Goal: Task Accomplishment & Management: Use online tool/utility

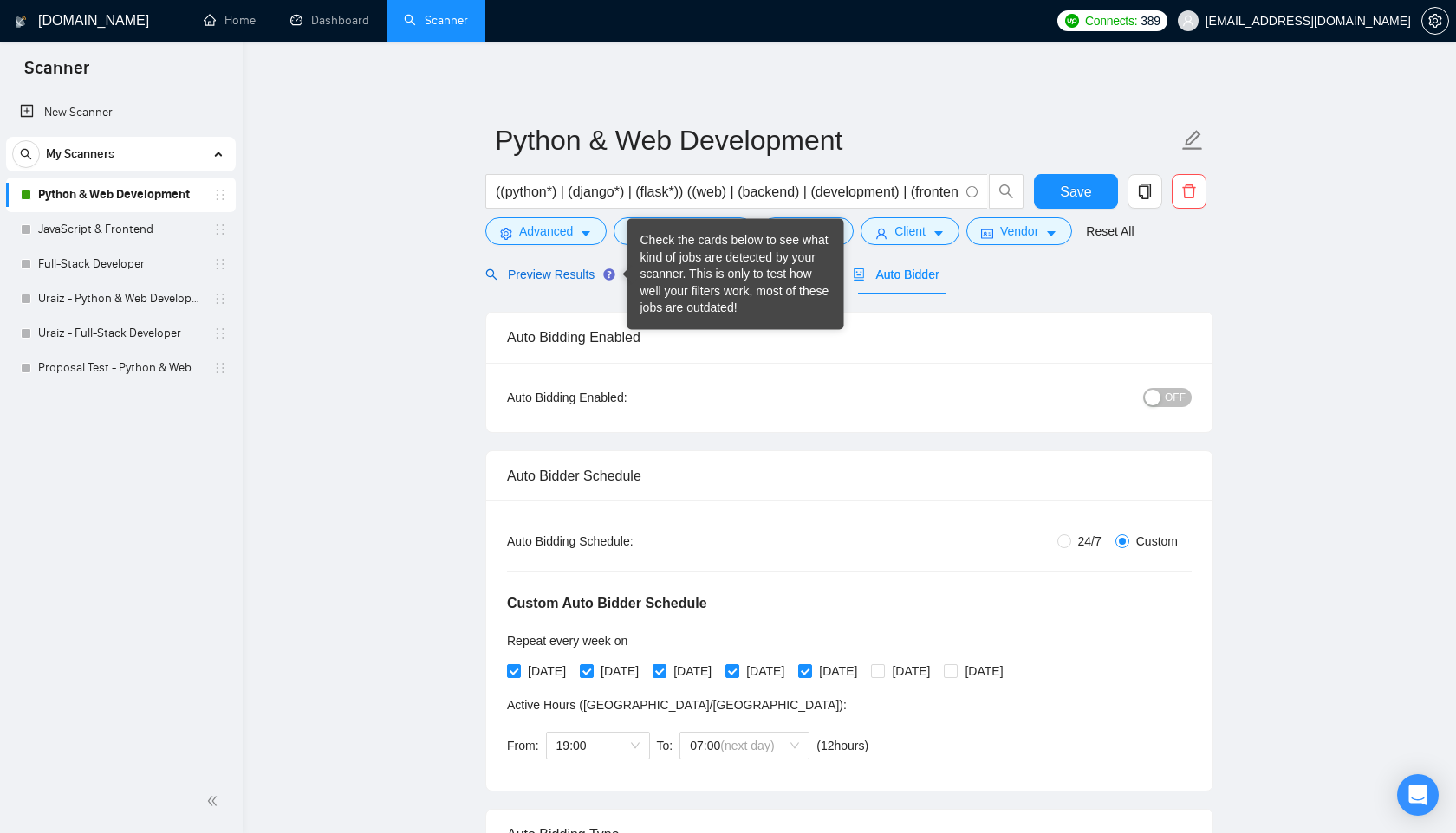
click at [550, 282] on div "Preview Results" at bounding box center [548, 275] width 125 height 19
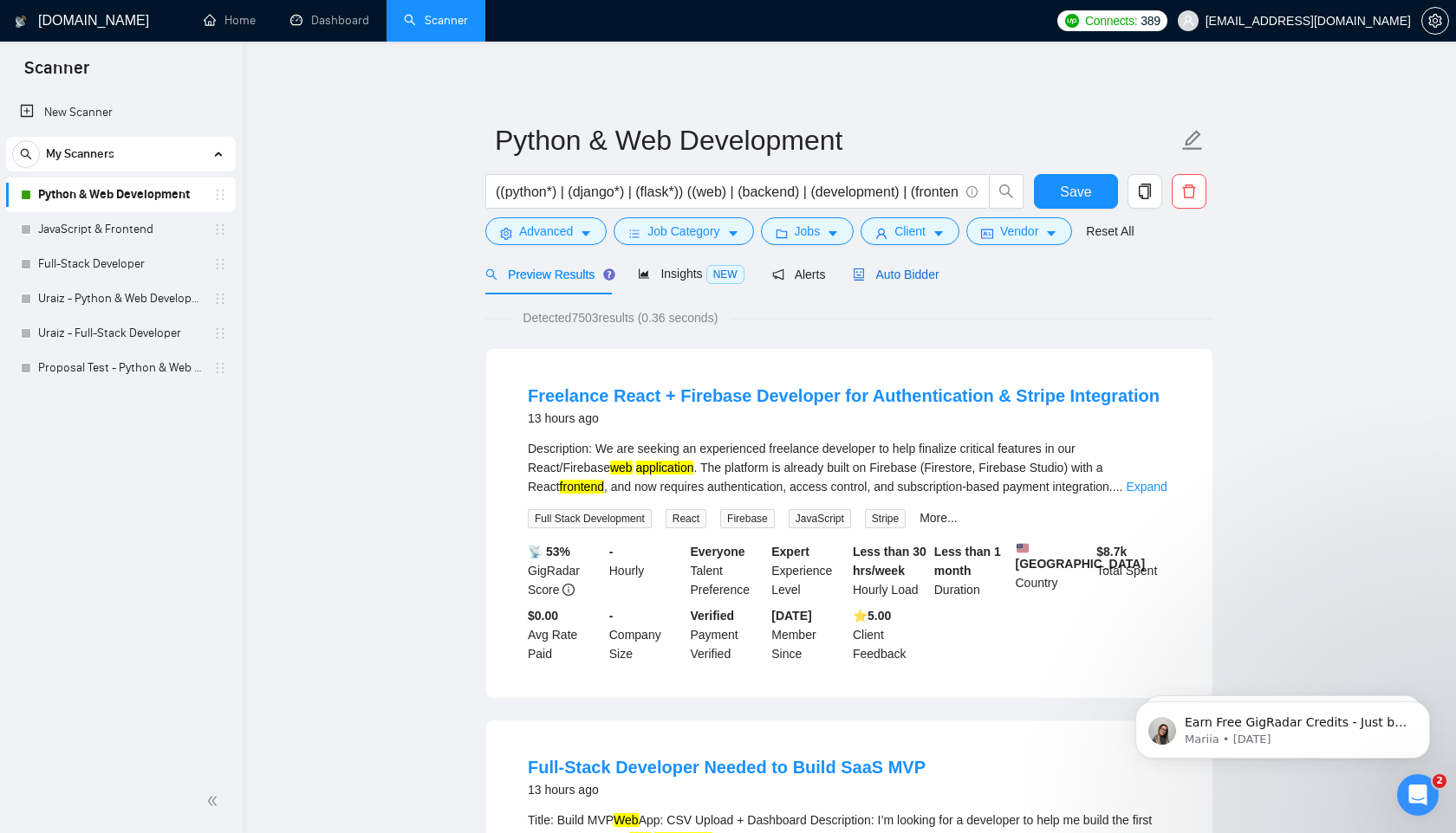
click at [915, 269] on span "Auto Bidder" at bounding box center [896, 274] width 86 height 14
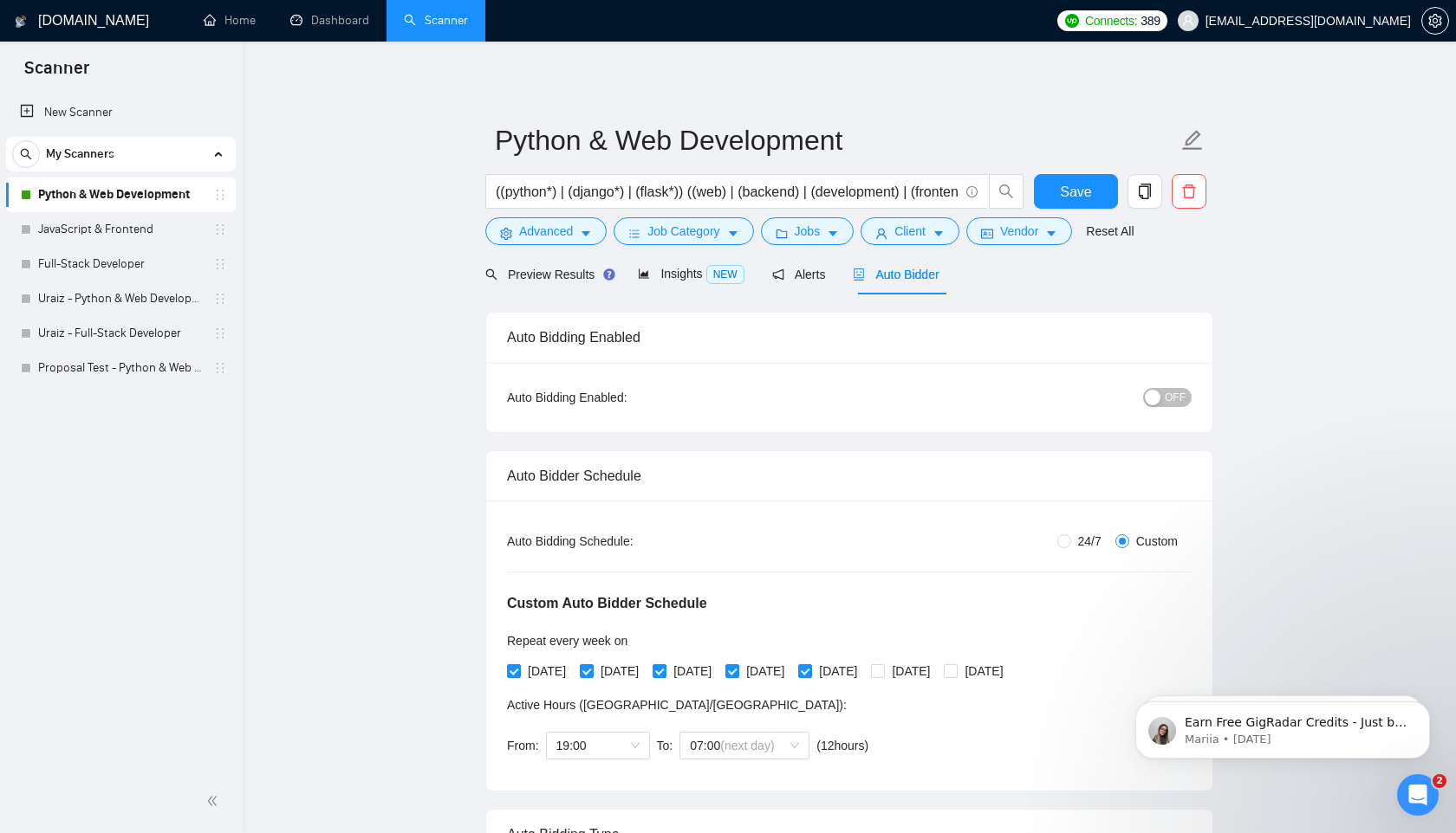
checkbox input "true"
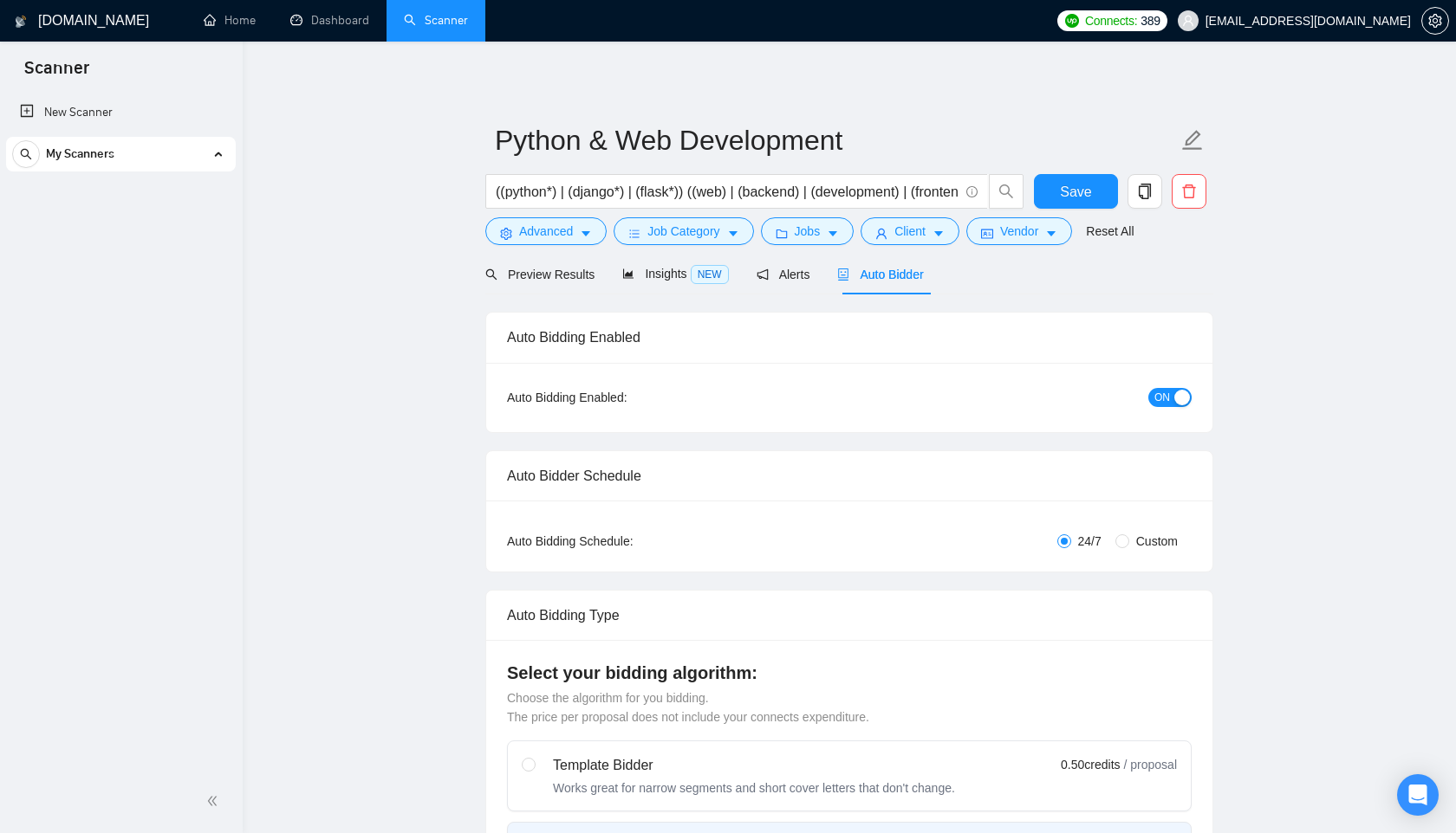
radio input "false"
radio input "true"
checkbox input "true"
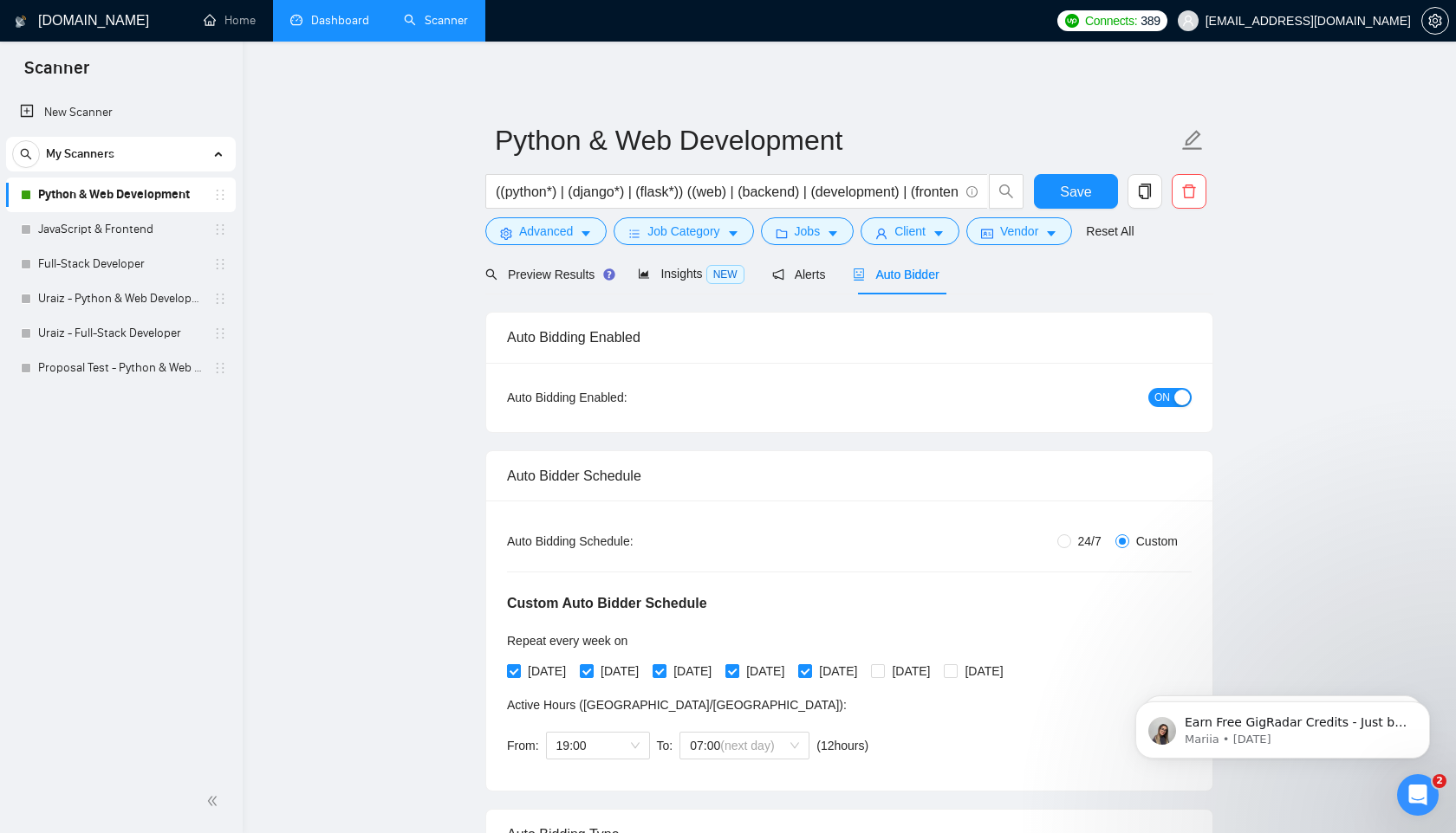
click at [302, 18] on link "Dashboard" at bounding box center [330, 20] width 79 height 15
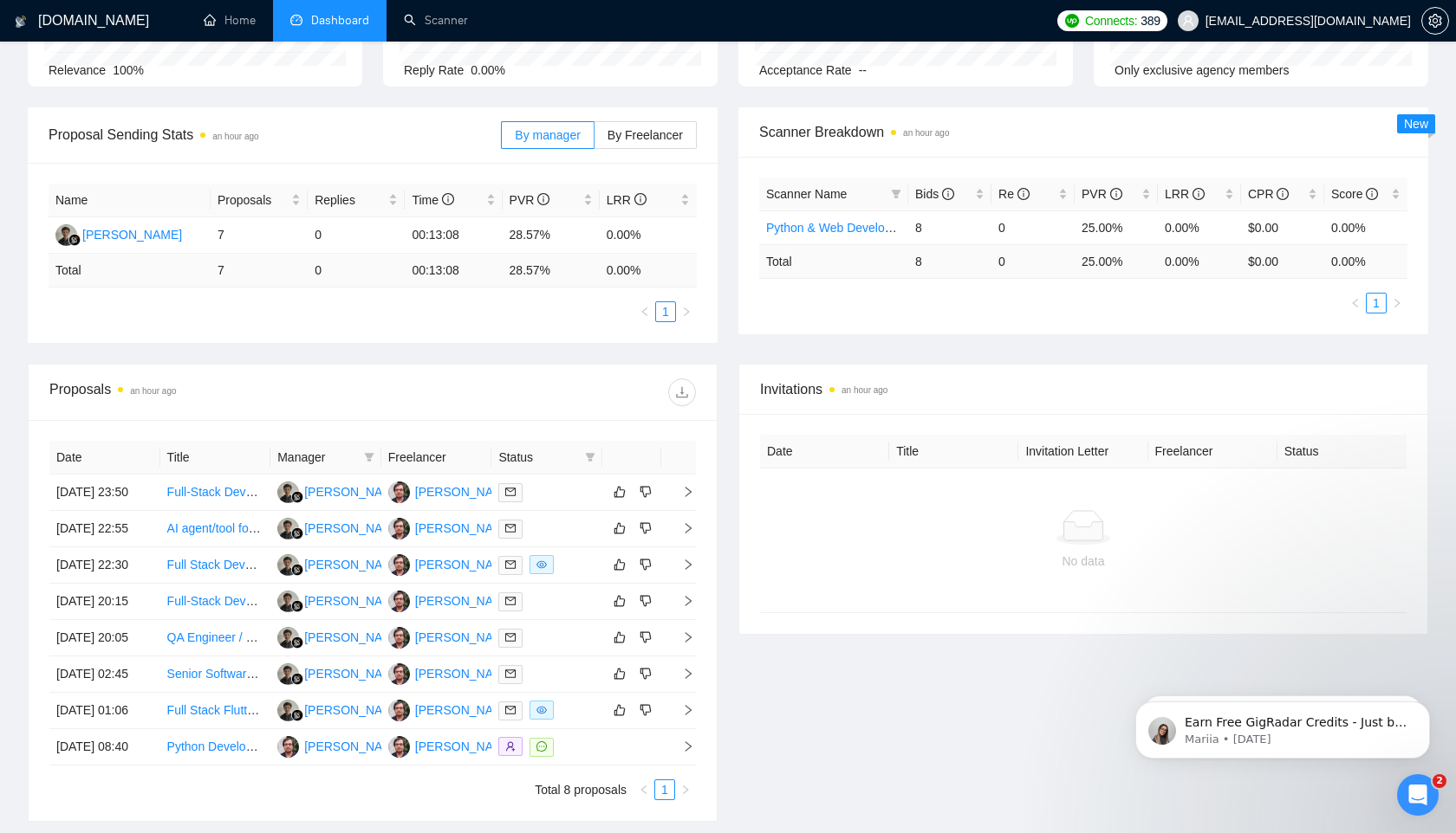
scroll to position [471, 0]
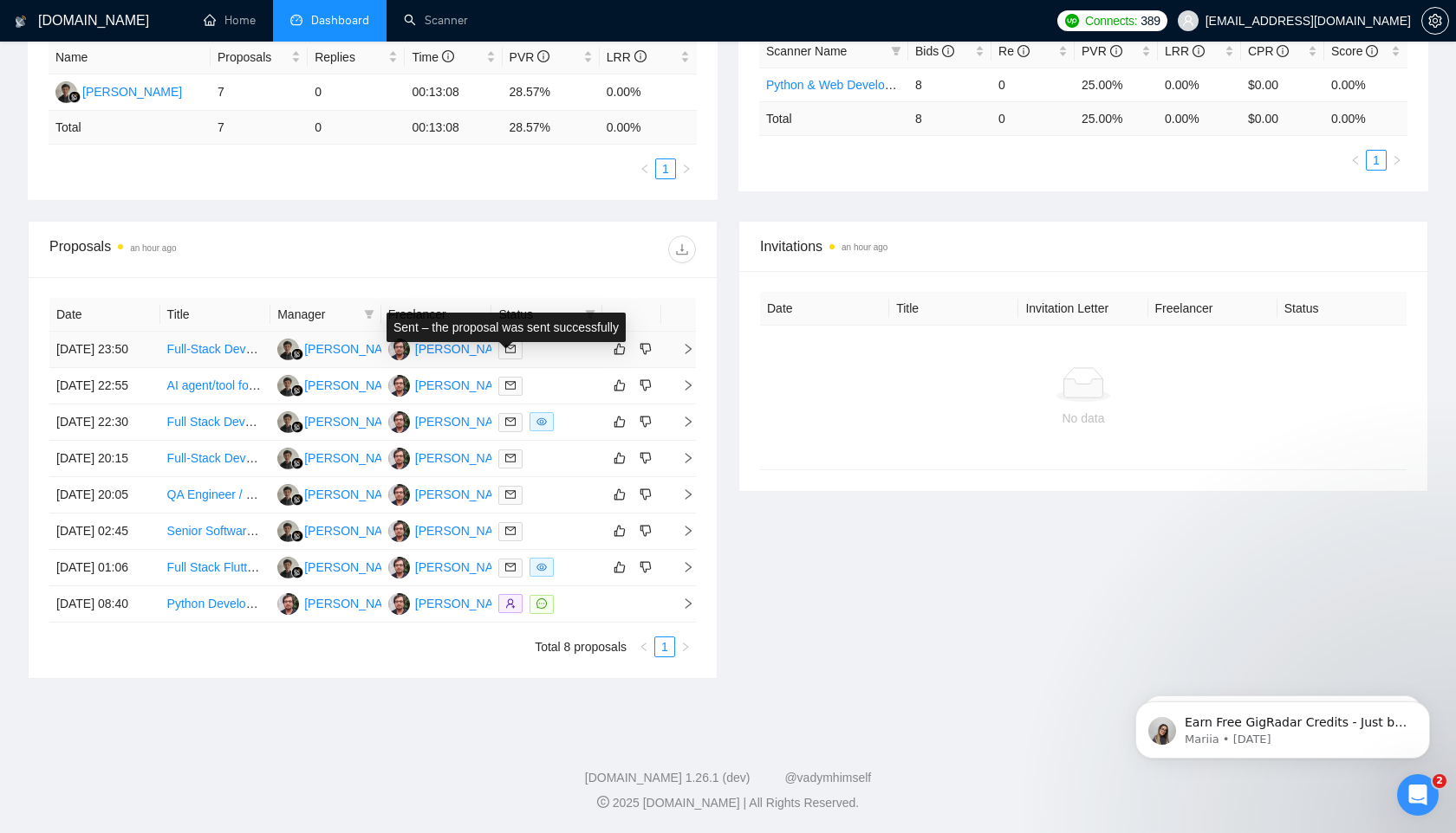
click at [515, 346] on icon "mail" at bounding box center [509, 349] width 10 height 8
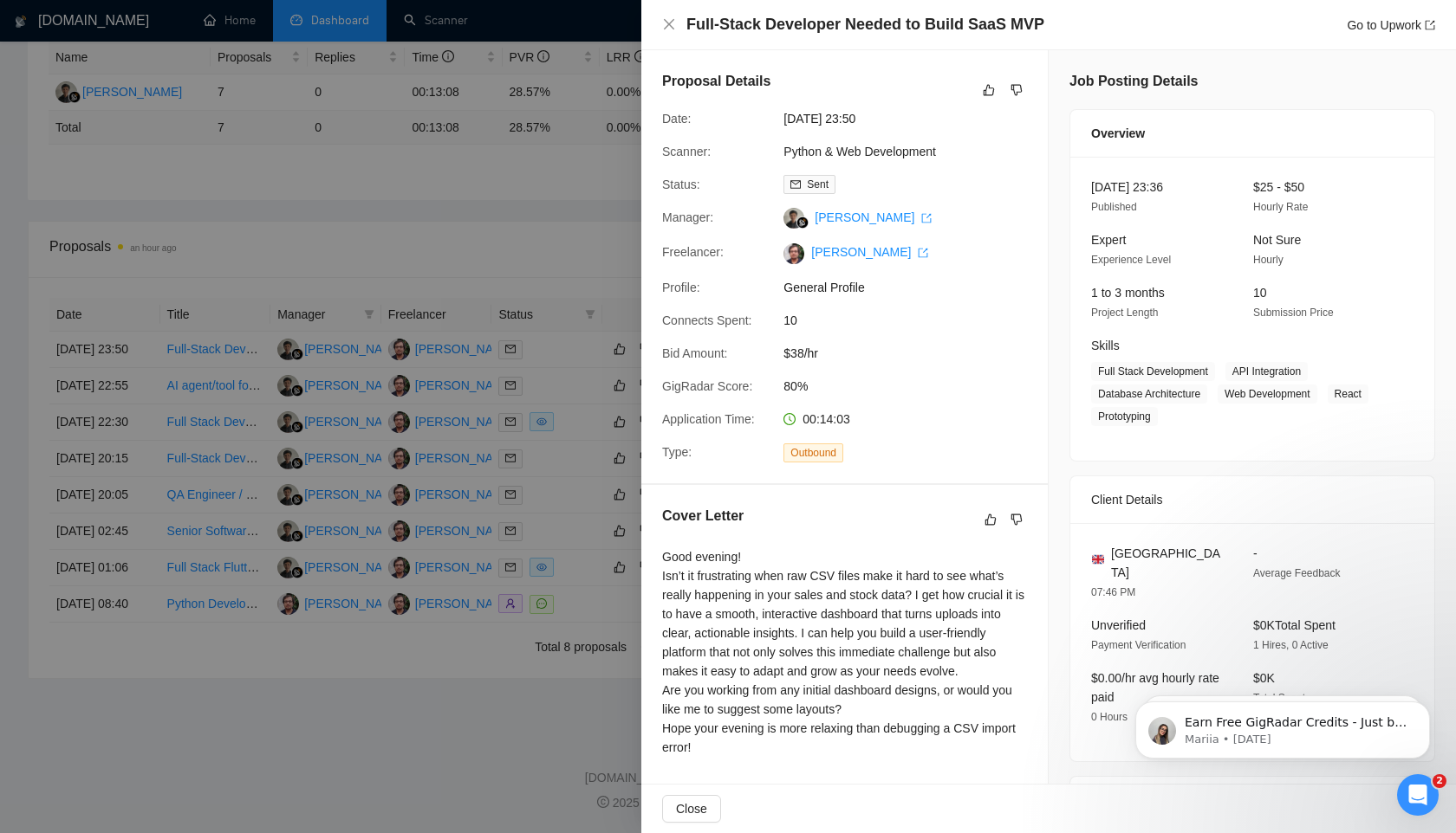
click at [424, 680] on div at bounding box center [728, 416] width 1456 height 833
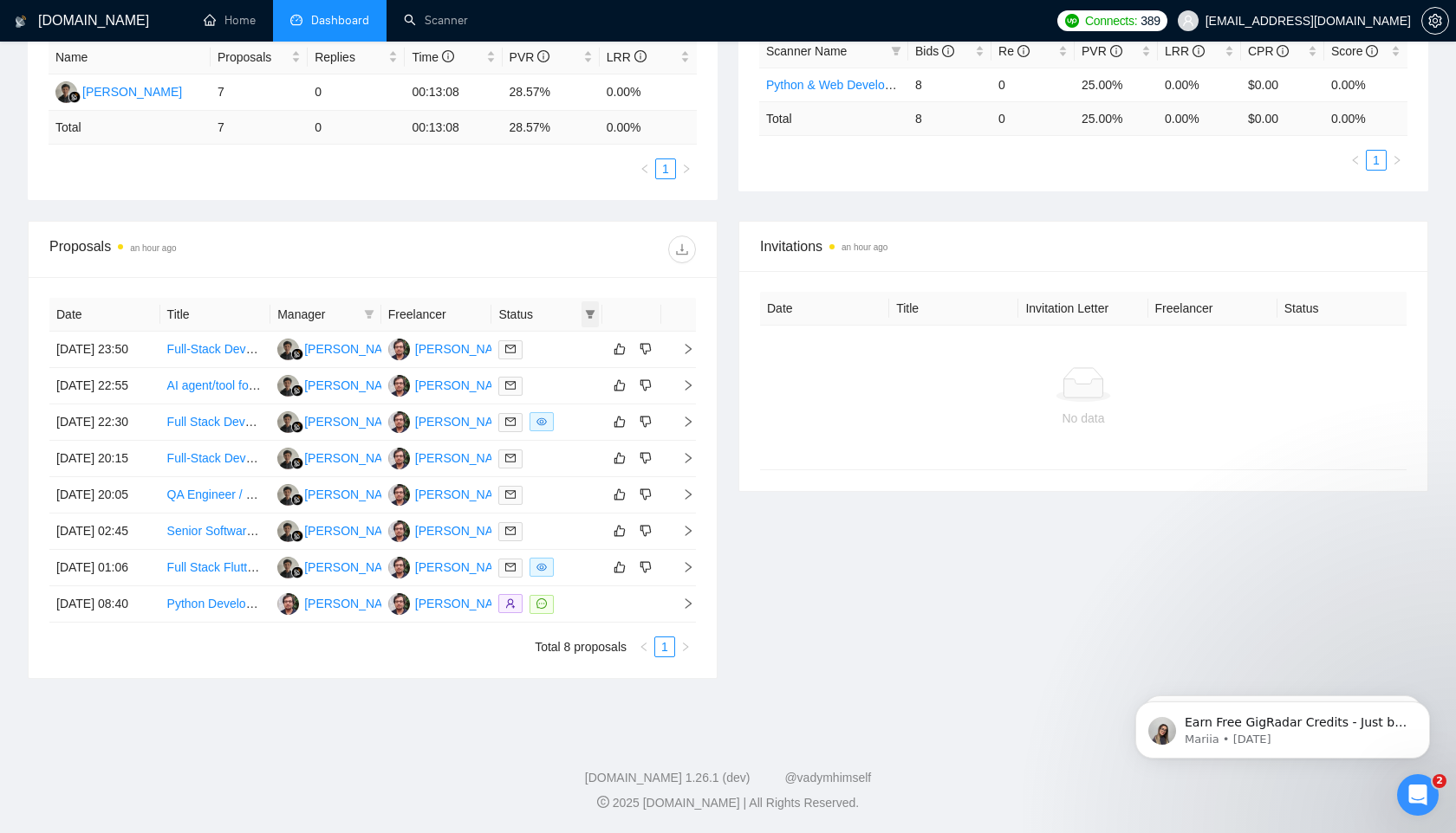
click at [592, 309] on icon "filter" at bounding box center [590, 314] width 10 height 10
click at [916, 422] on div "Invitations an hour ago Date Title Invitation Letter Freelancer Status No data" at bounding box center [1083, 450] width 710 height 458
click at [549, 557] on span at bounding box center [541, 567] width 25 height 19
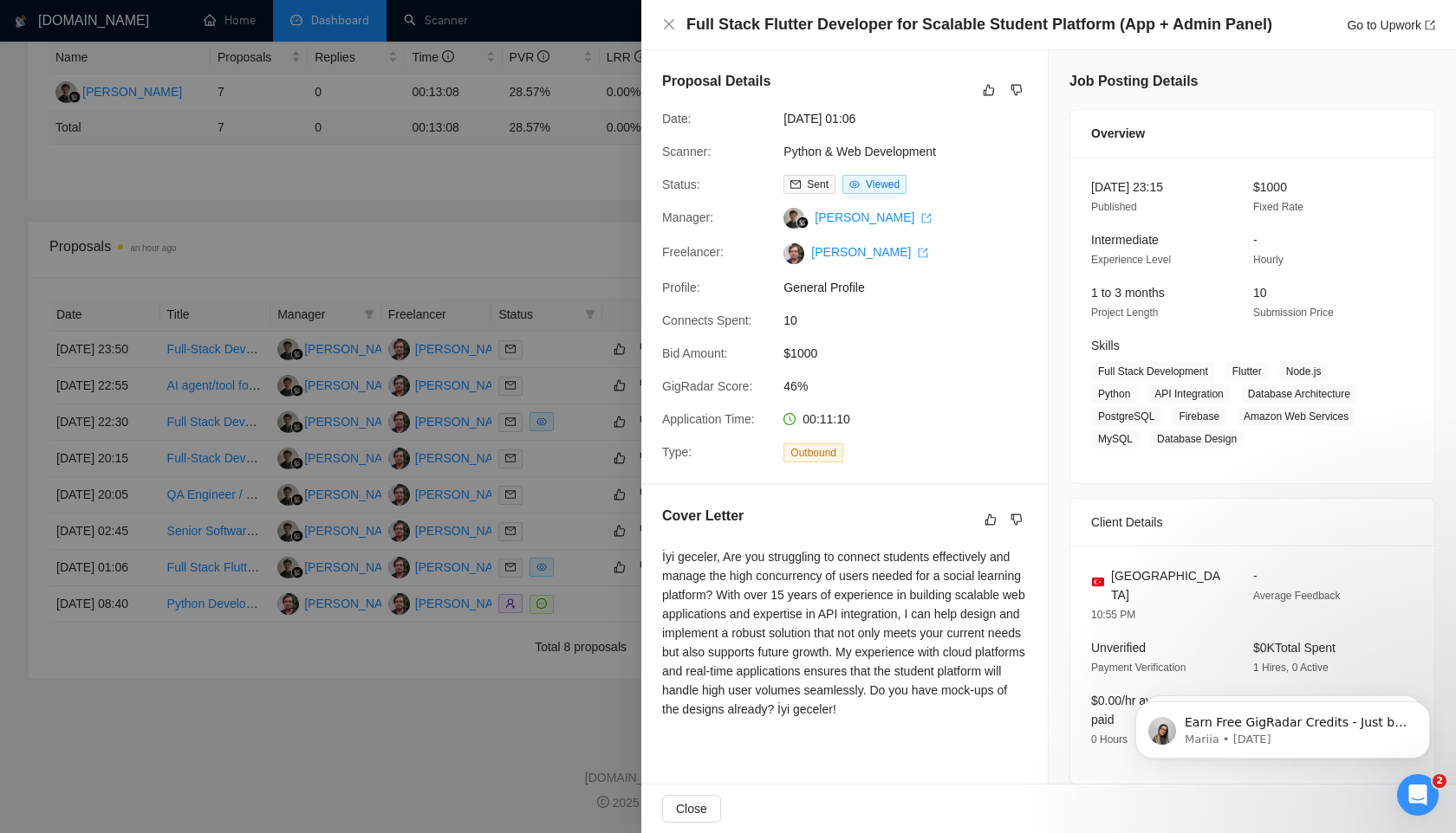
click at [459, 73] on div at bounding box center [728, 416] width 1456 height 833
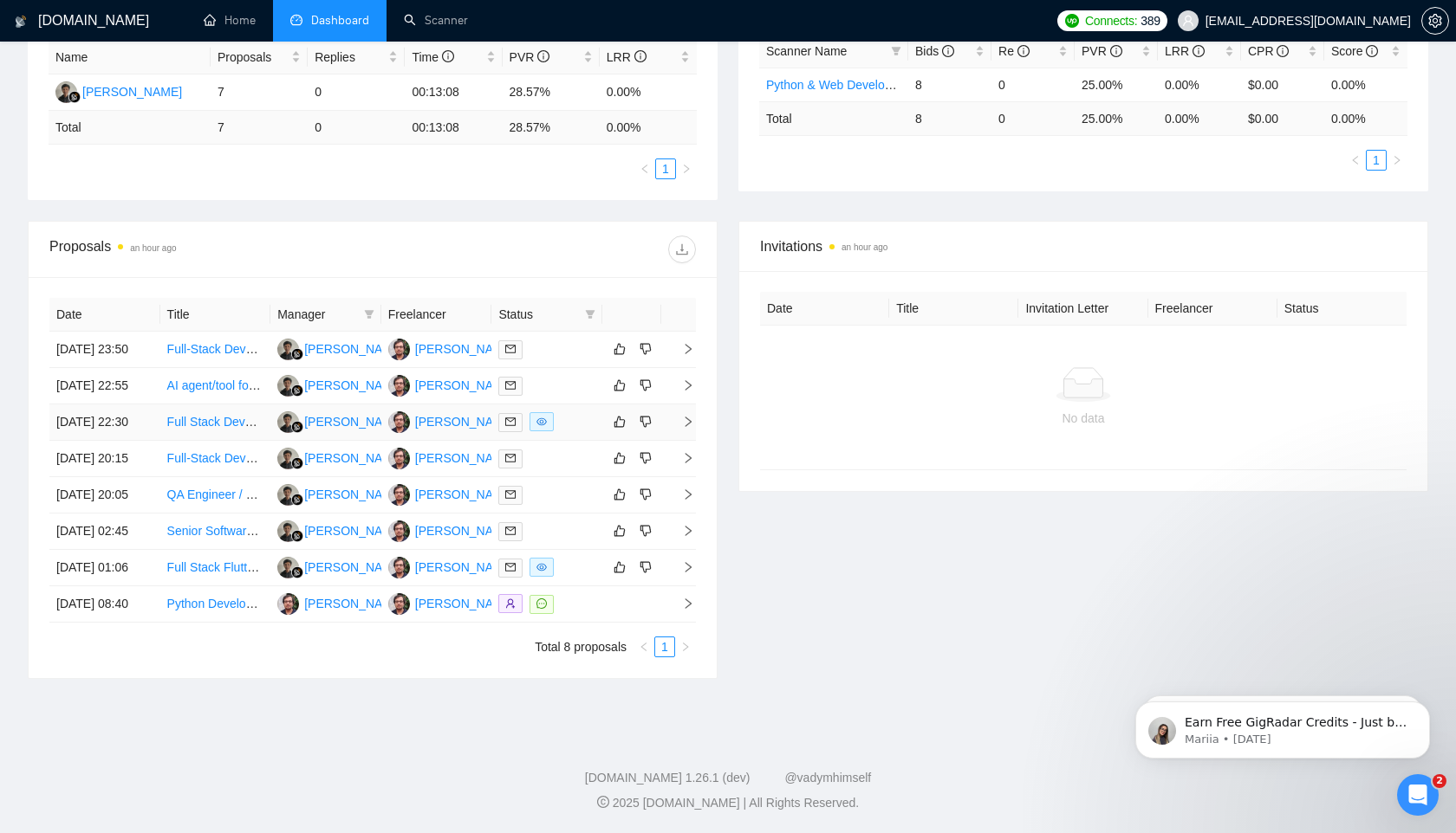
click at [539, 417] on icon "eye" at bounding box center [541, 422] width 10 height 10
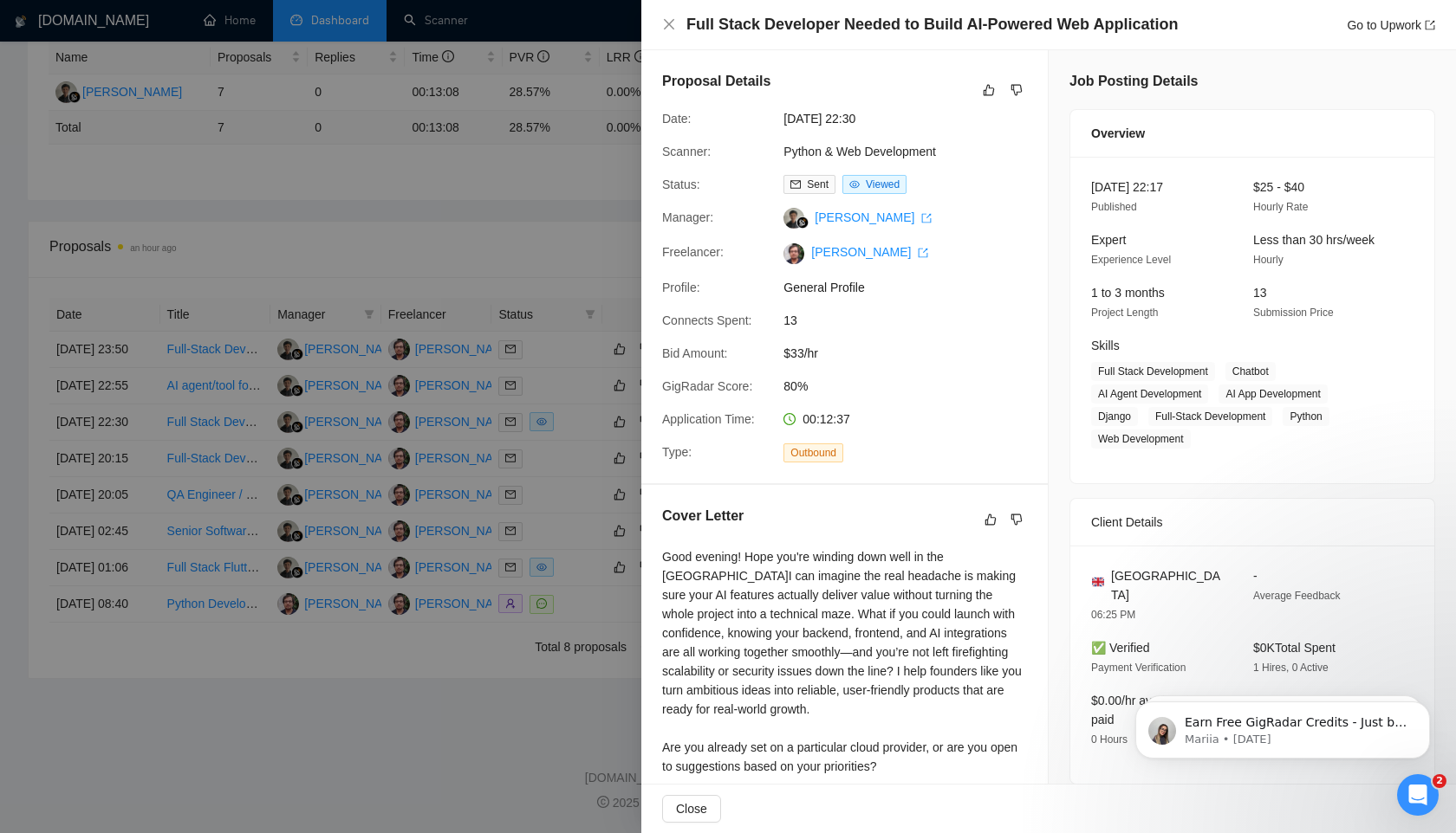
click at [513, 708] on div at bounding box center [728, 416] width 1456 height 833
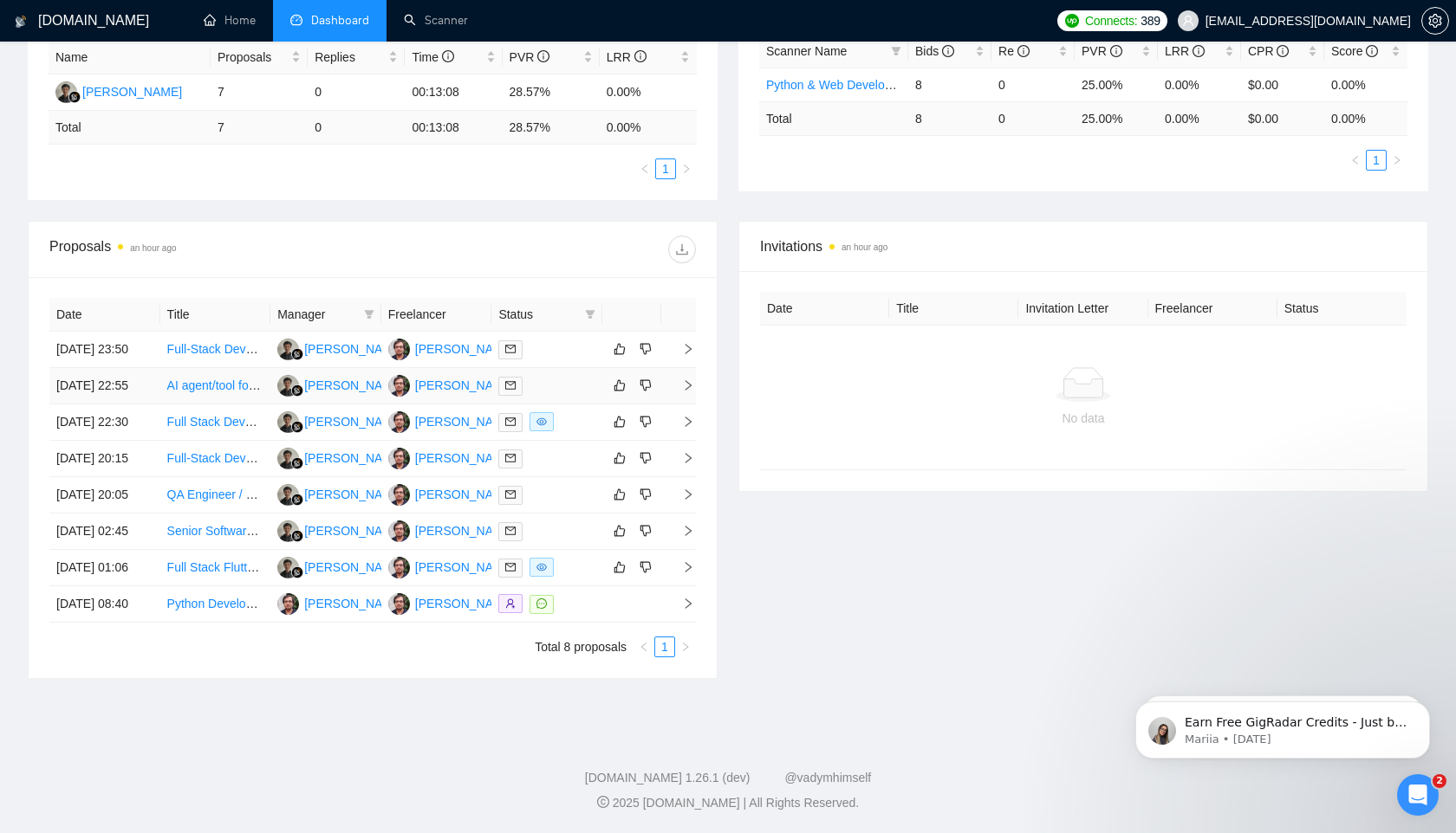
click at [513, 377] on span at bounding box center [510, 386] width 25 height 19
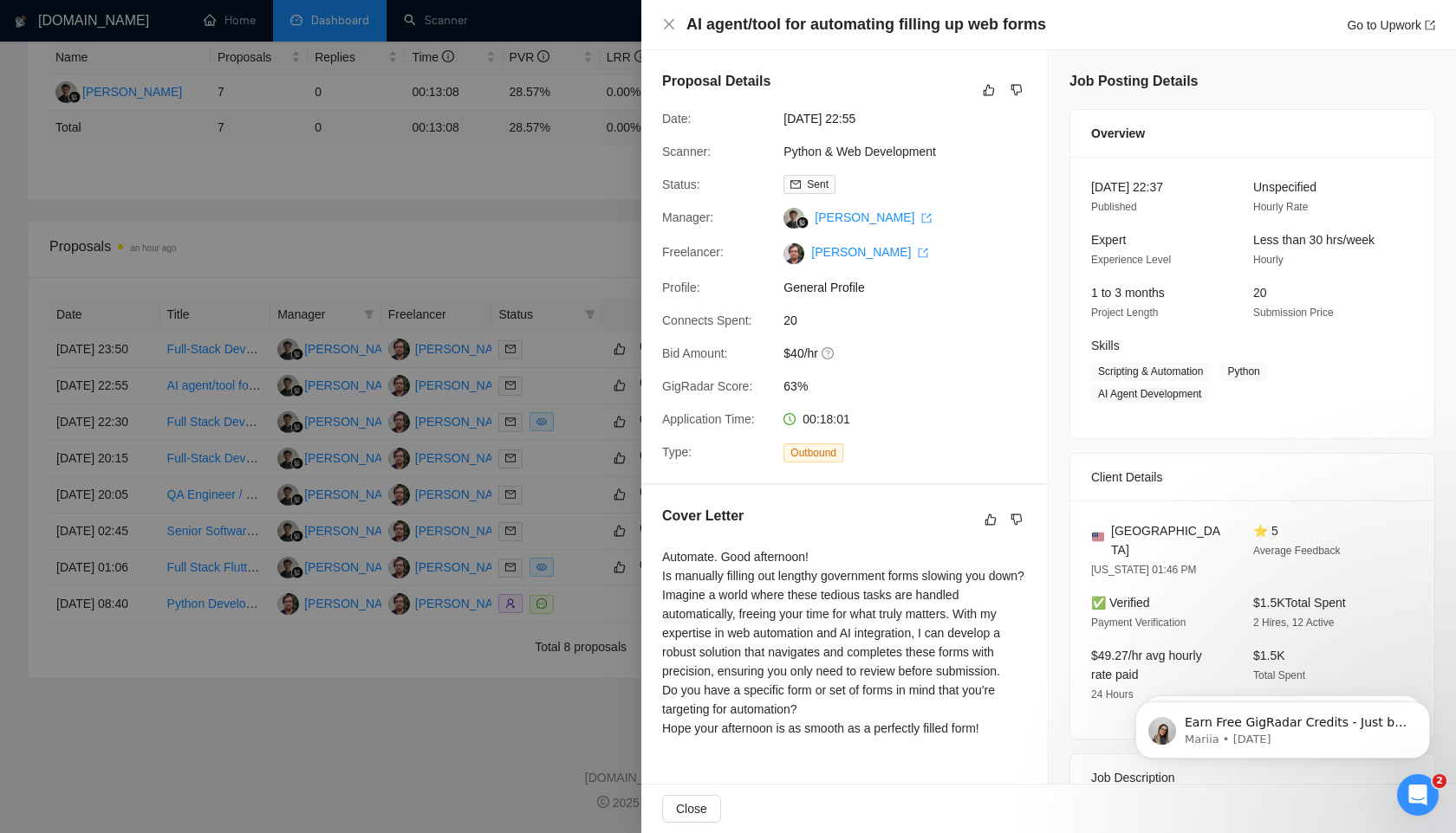
click at [498, 134] on div at bounding box center [728, 416] width 1456 height 833
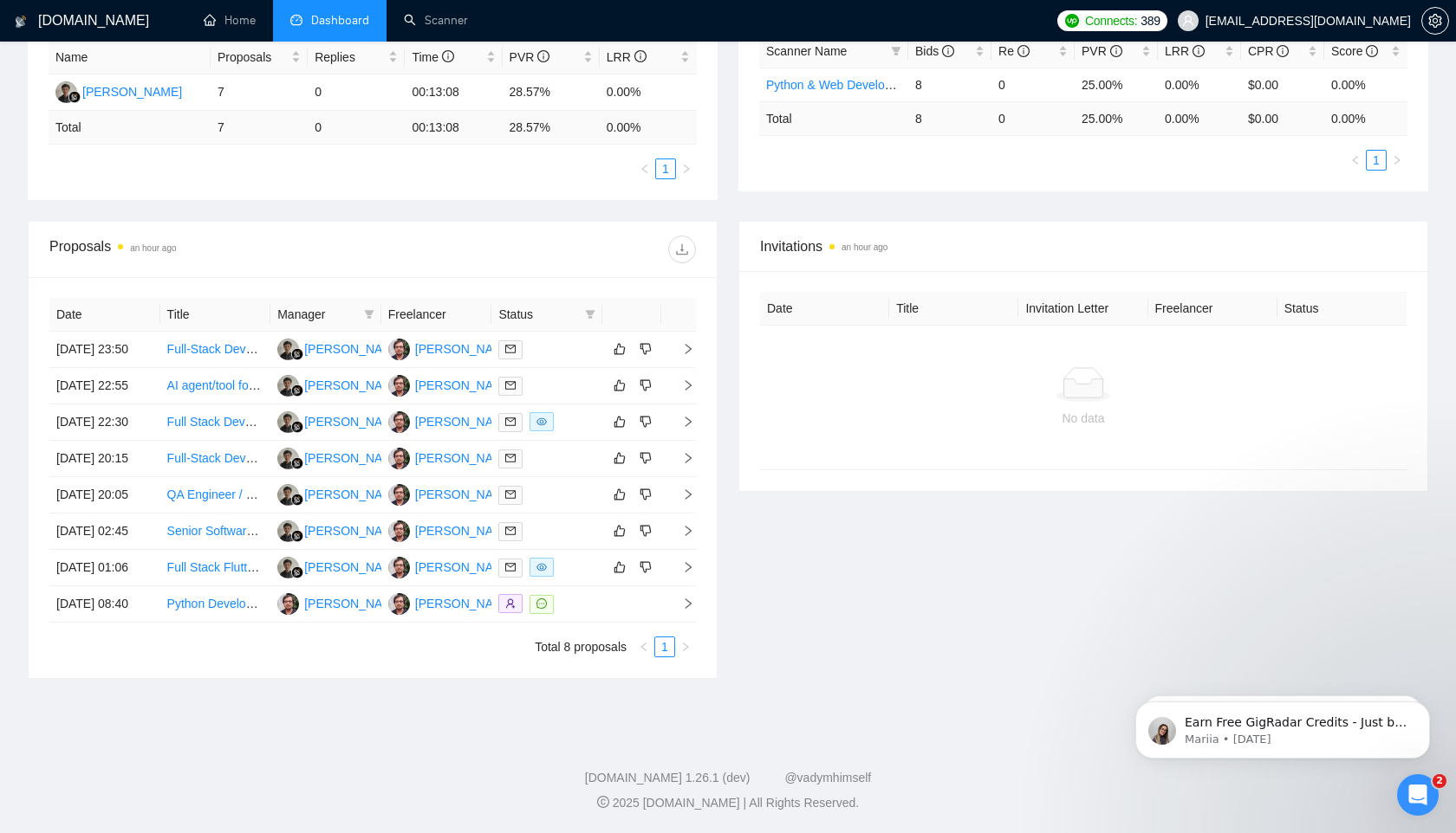
scroll to position [0, 0]
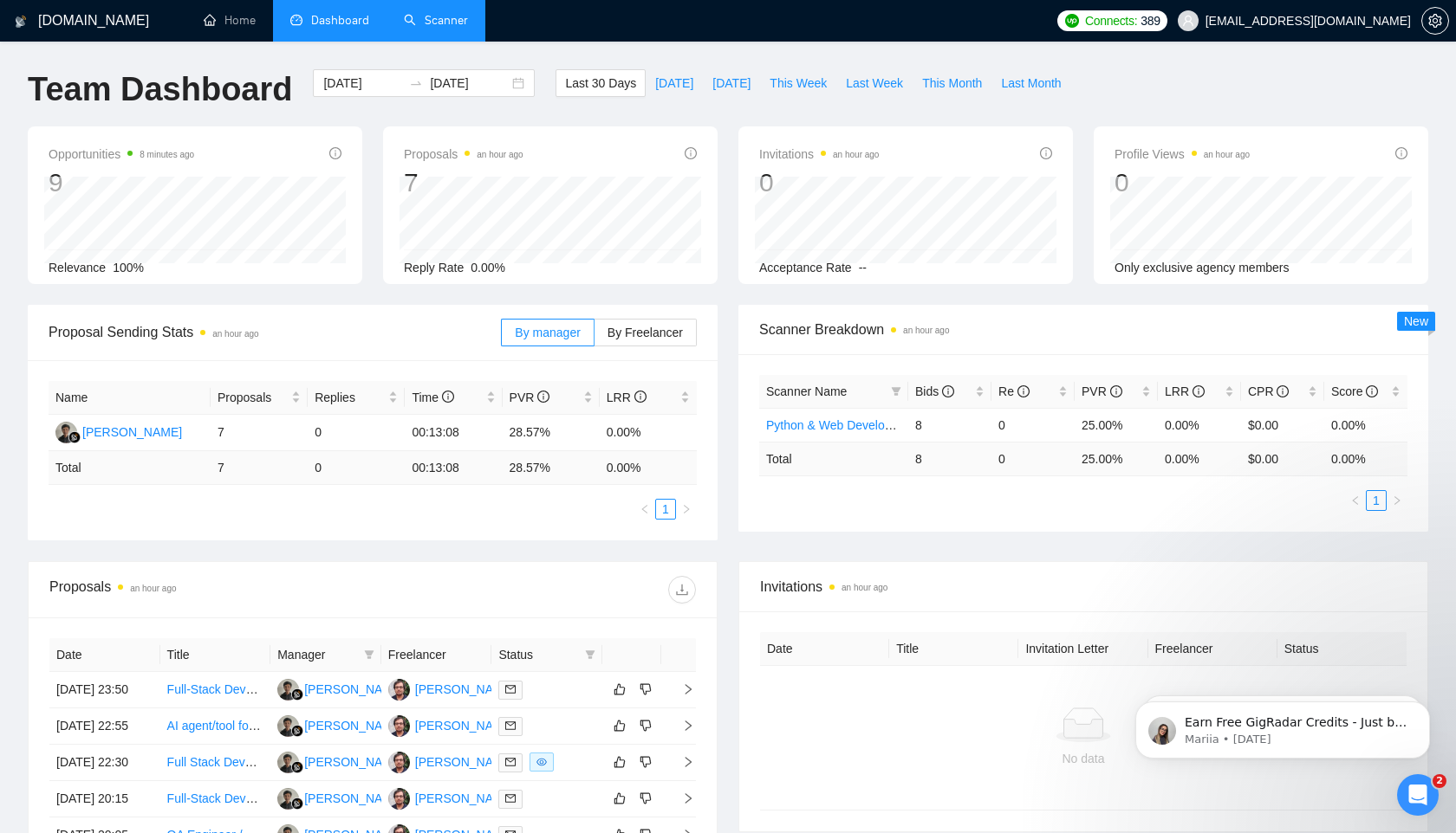
click at [456, 24] on link "Scanner" at bounding box center [435, 20] width 64 height 15
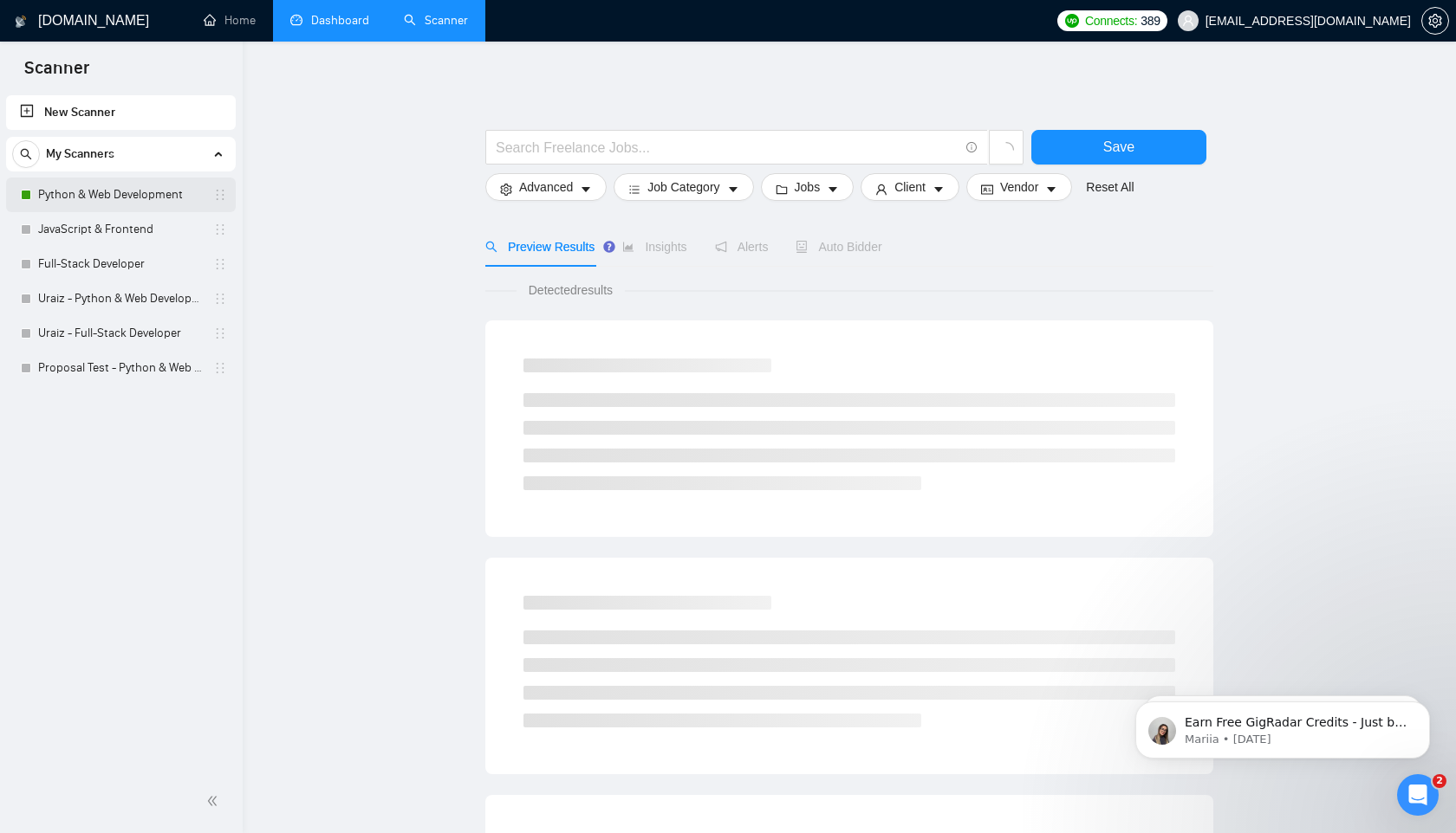
click at [55, 195] on link "Python & Web Development" at bounding box center [120, 195] width 164 height 35
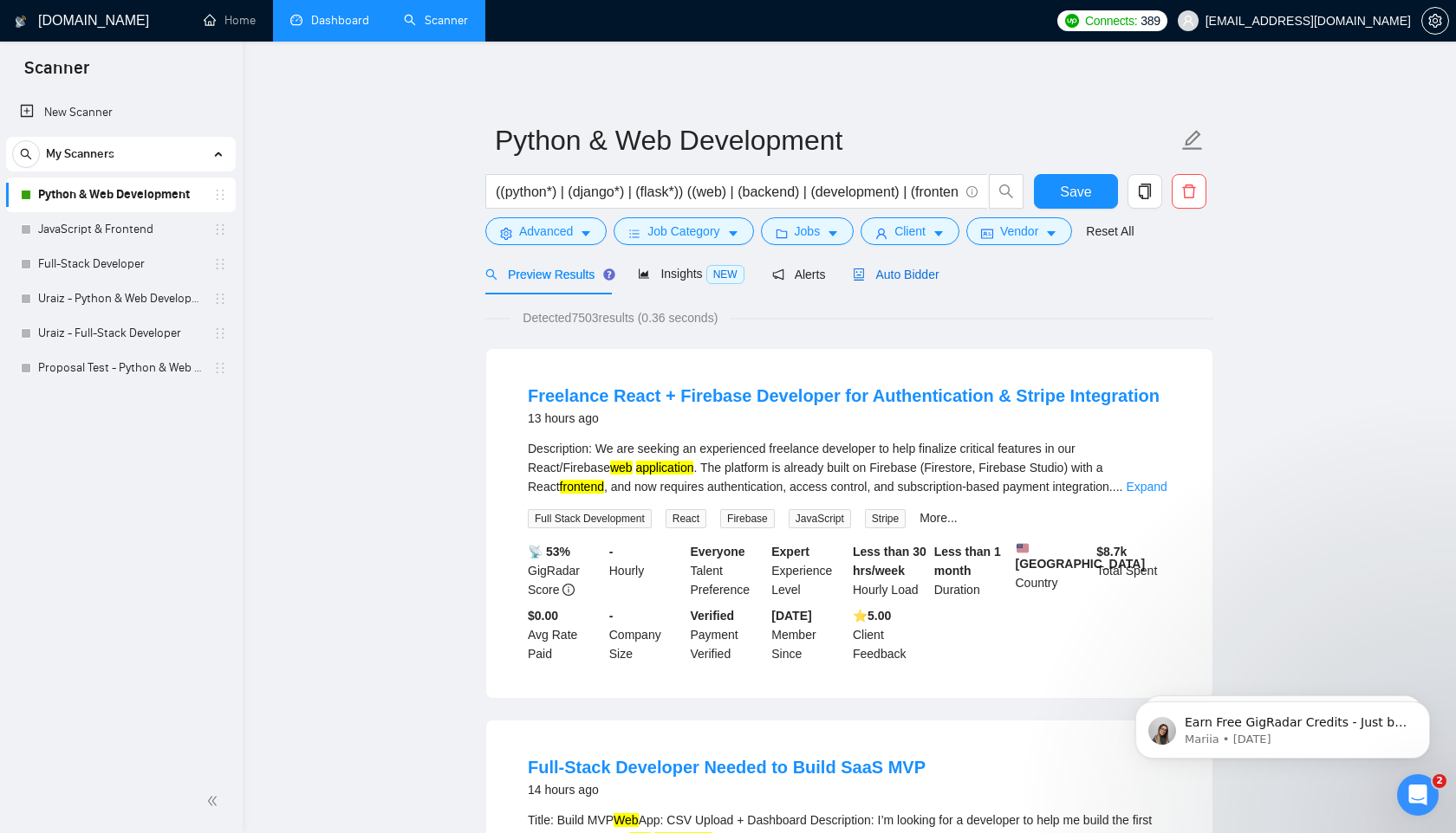
click at [915, 276] on span "Auto Bidder" at bounding box center [896, 274] width 86 height 14
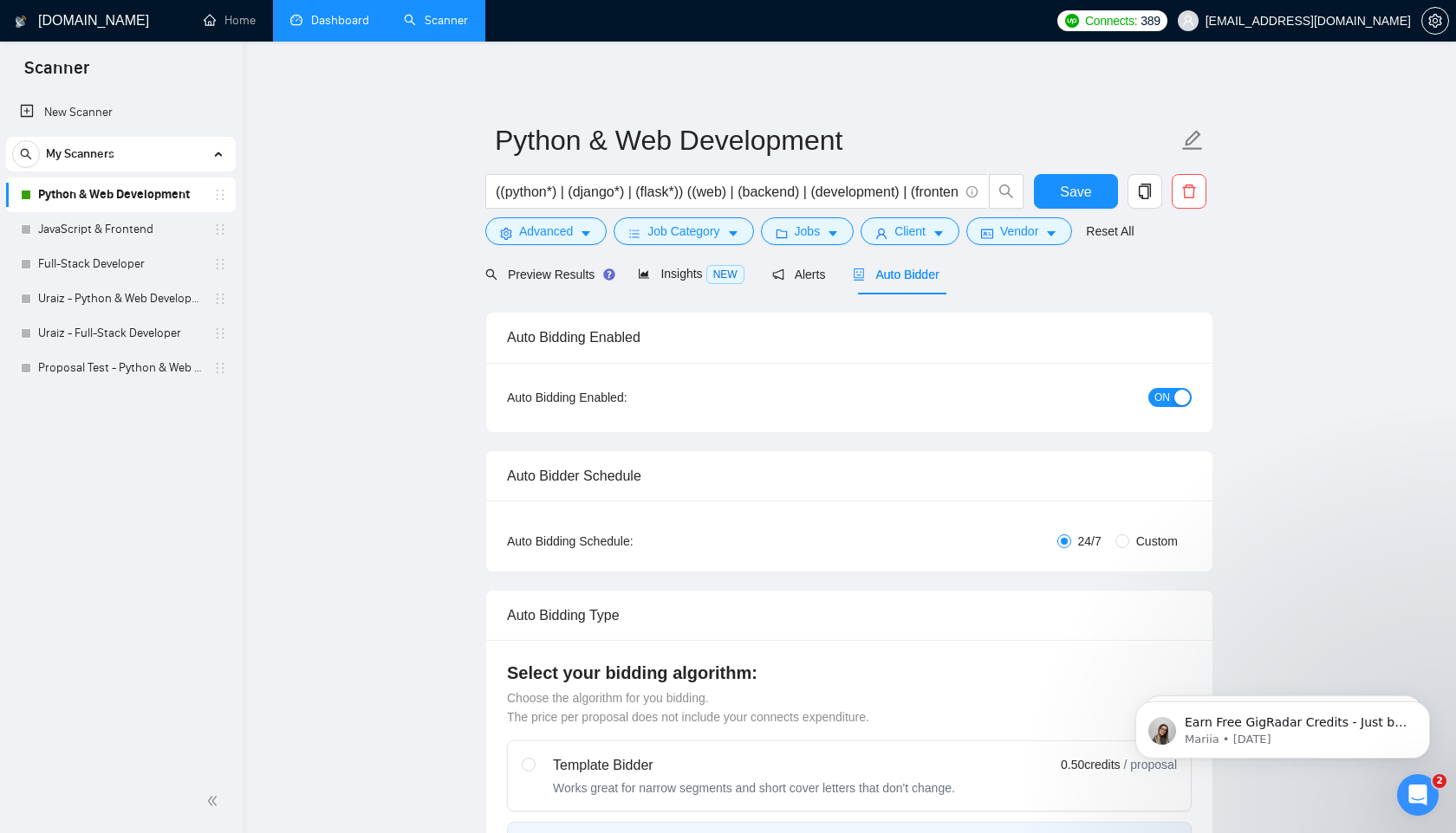
radio input "false"
radio input "true"
checkbox input "true"
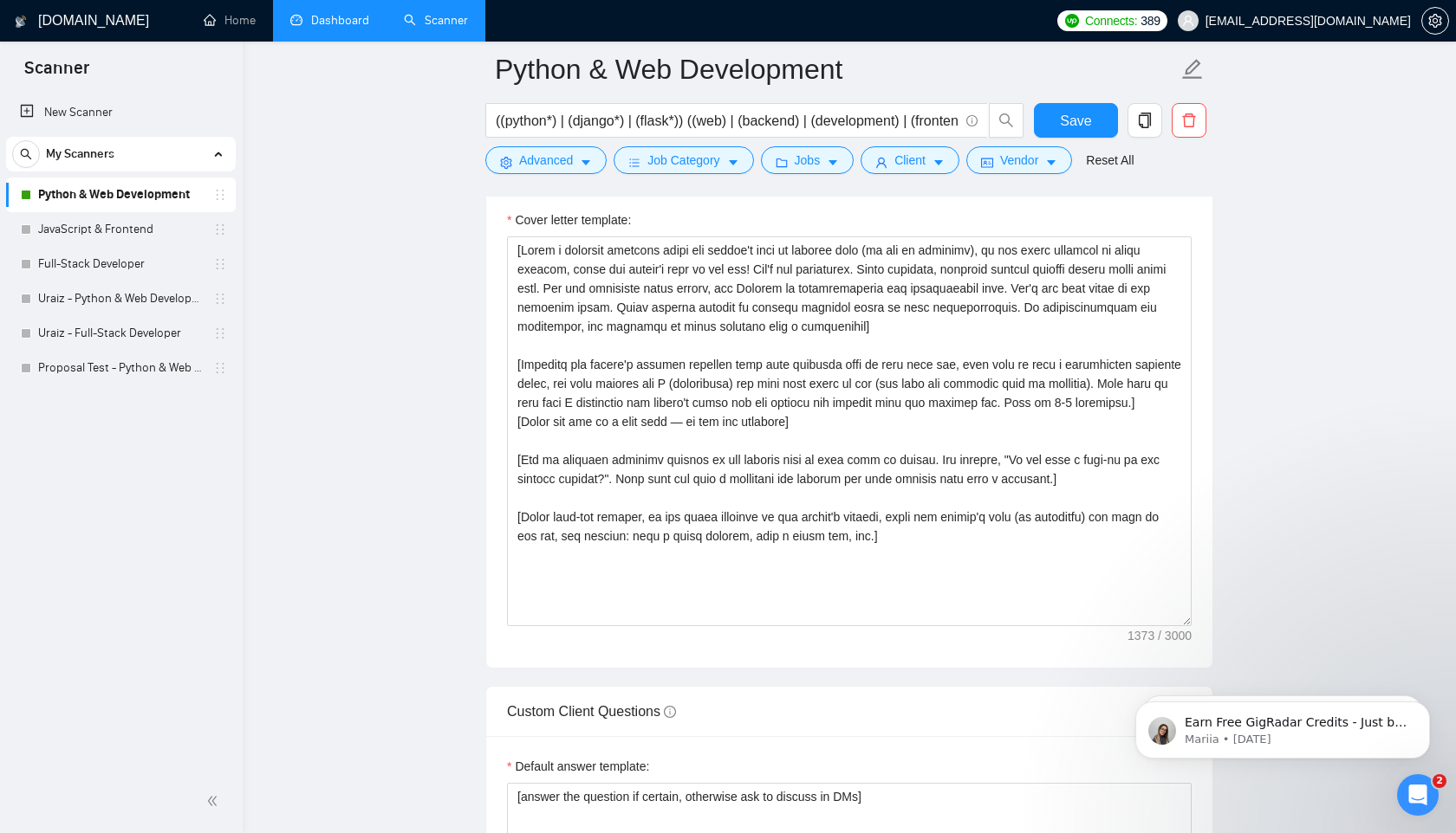
scroll to position [2192, 0]
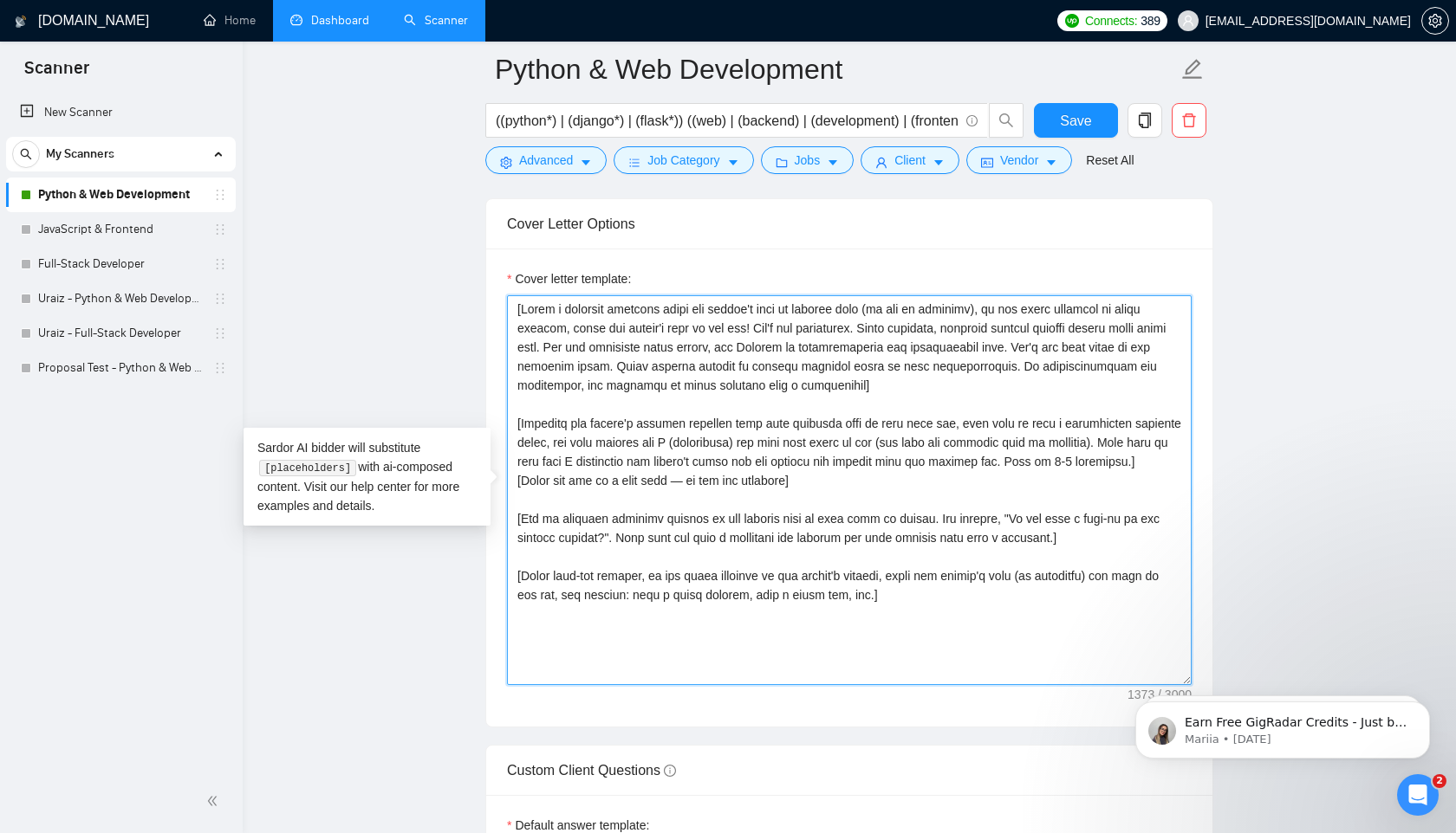
drag, startPoint x: 517, startPoint y: 307, endPoint x: 871, endPoint y: 659, distance: 499.2
click at [871, 659] on textarea "Cover letter template:" at bounding box center [849, 490] width 685 height 390
click at [937, 625] on textarea "Cover letter template:" at bounding box center [849, 490] width 685 height 390
drag, startPoint x: 519, startPoint y: 482, endPoint x: 927, endPoint y: 482, distance: 408.0
click at [927, 482] on textarea "Cover letter template:" at bounding box center [849, 490] width 685 height 390
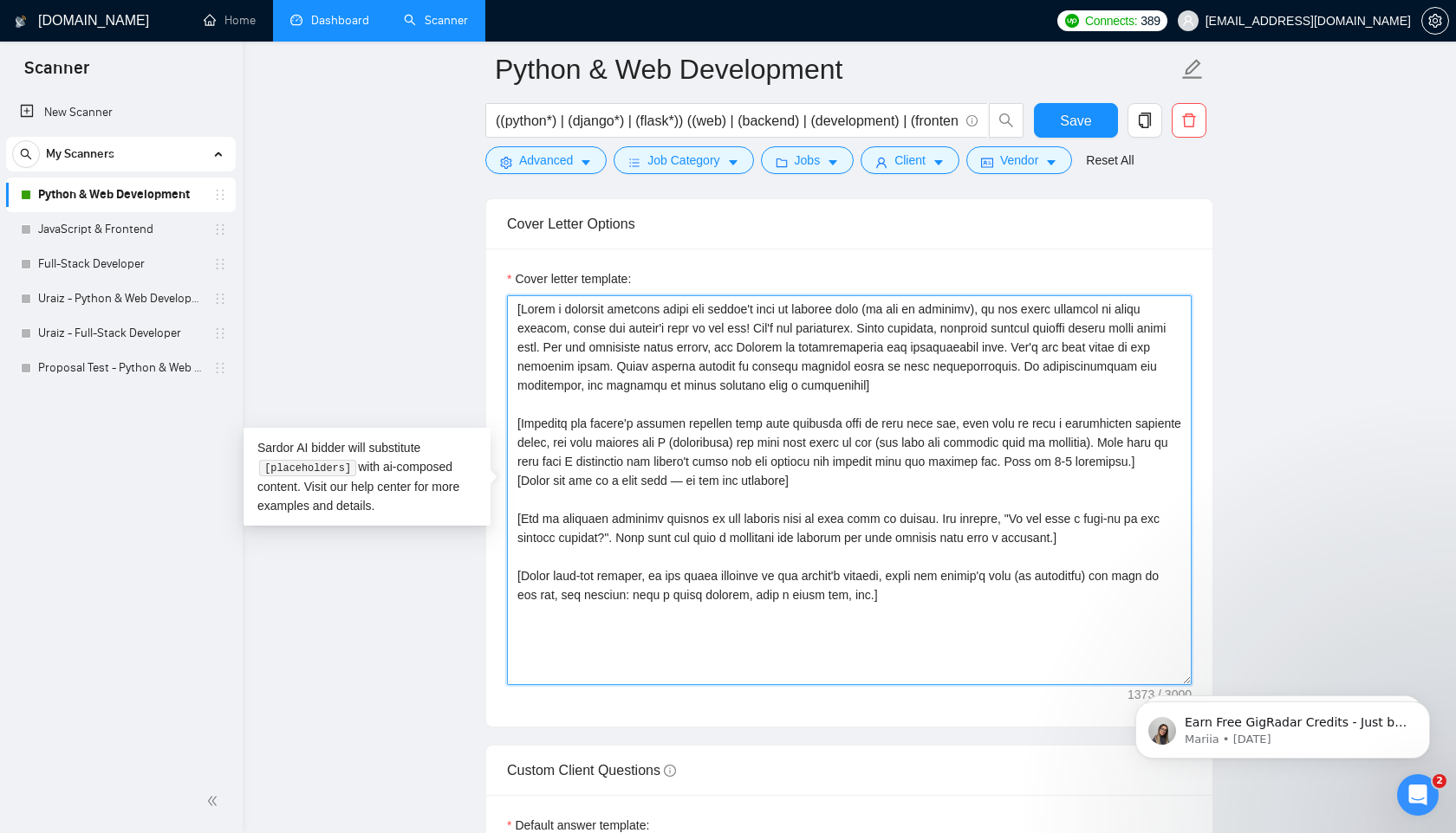
click at [927, 482] on textarea "Cover letter template:" at bounding box center [849, 490] width 685 height 390
click at [688, 480] on textarea "Cover letter template:" at bounding box center [849, 490] width 685 height 390
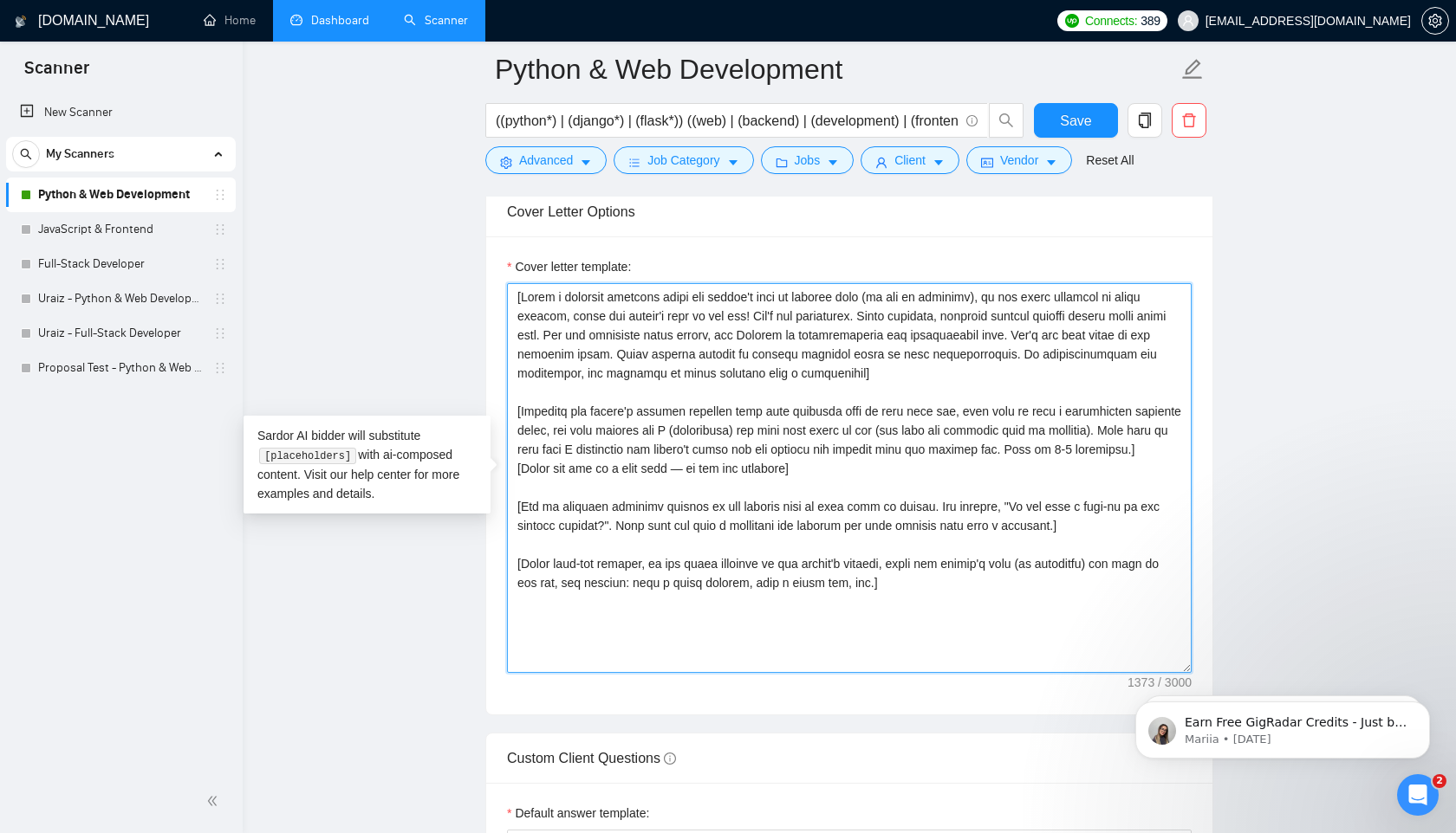
scroll to position [2205, 0]
drag, startPoint x: 621, startPoint y: 467, endPoint x: 674, endPoint y: 469, distance: 53.0
click at [674, 470] on textarea "Cover letter template:" at bounding box center [849, 476] width 685 height 390
click at [835, 500] on textarea "Cover letter template:" at bounding box center [849, 476] width 685 height 390
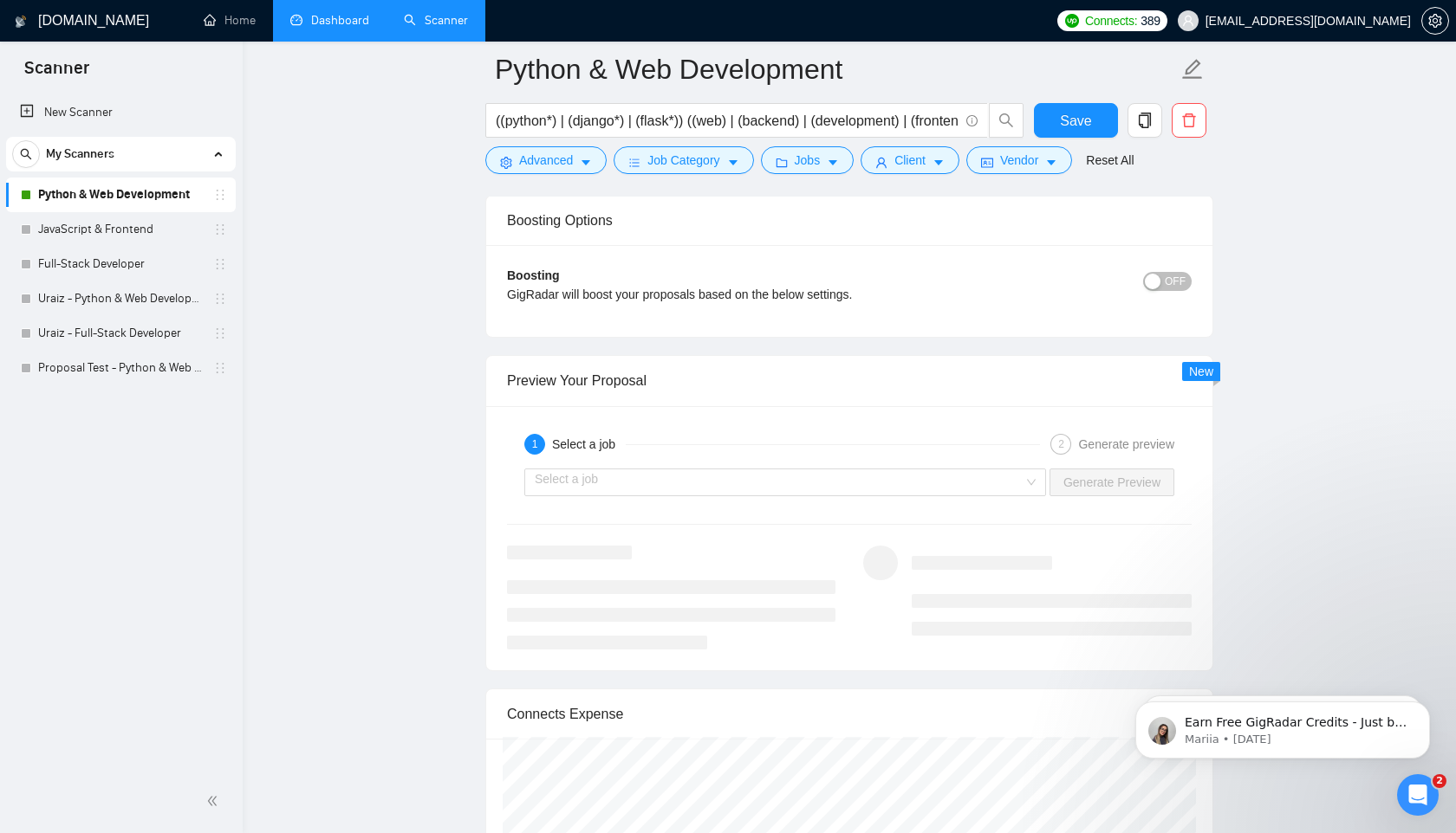
scroll to position [3625, 0]
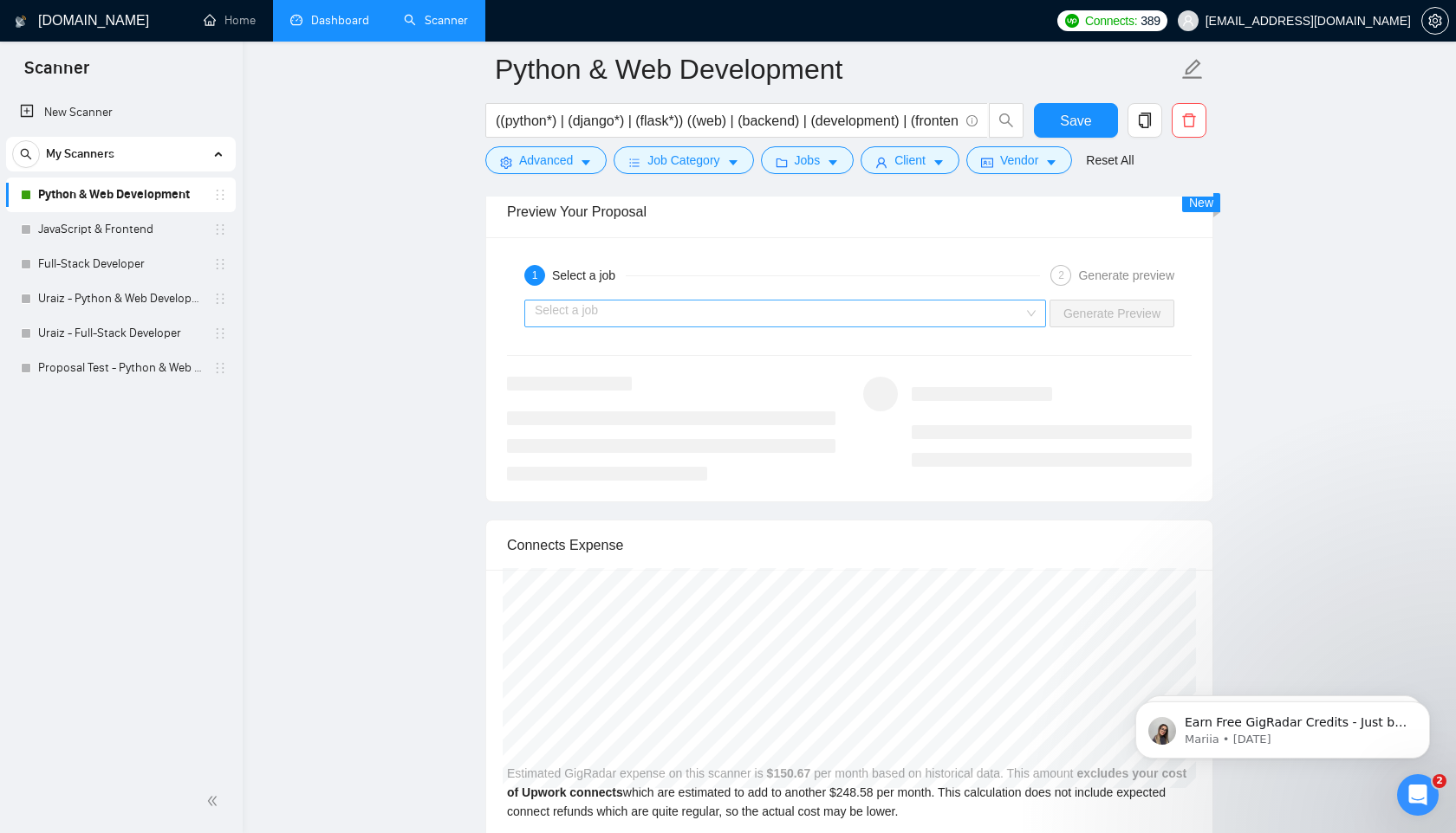
click at [1027, 313] on div "Select a job" at bounding box center [785, 313] width 522 height 27
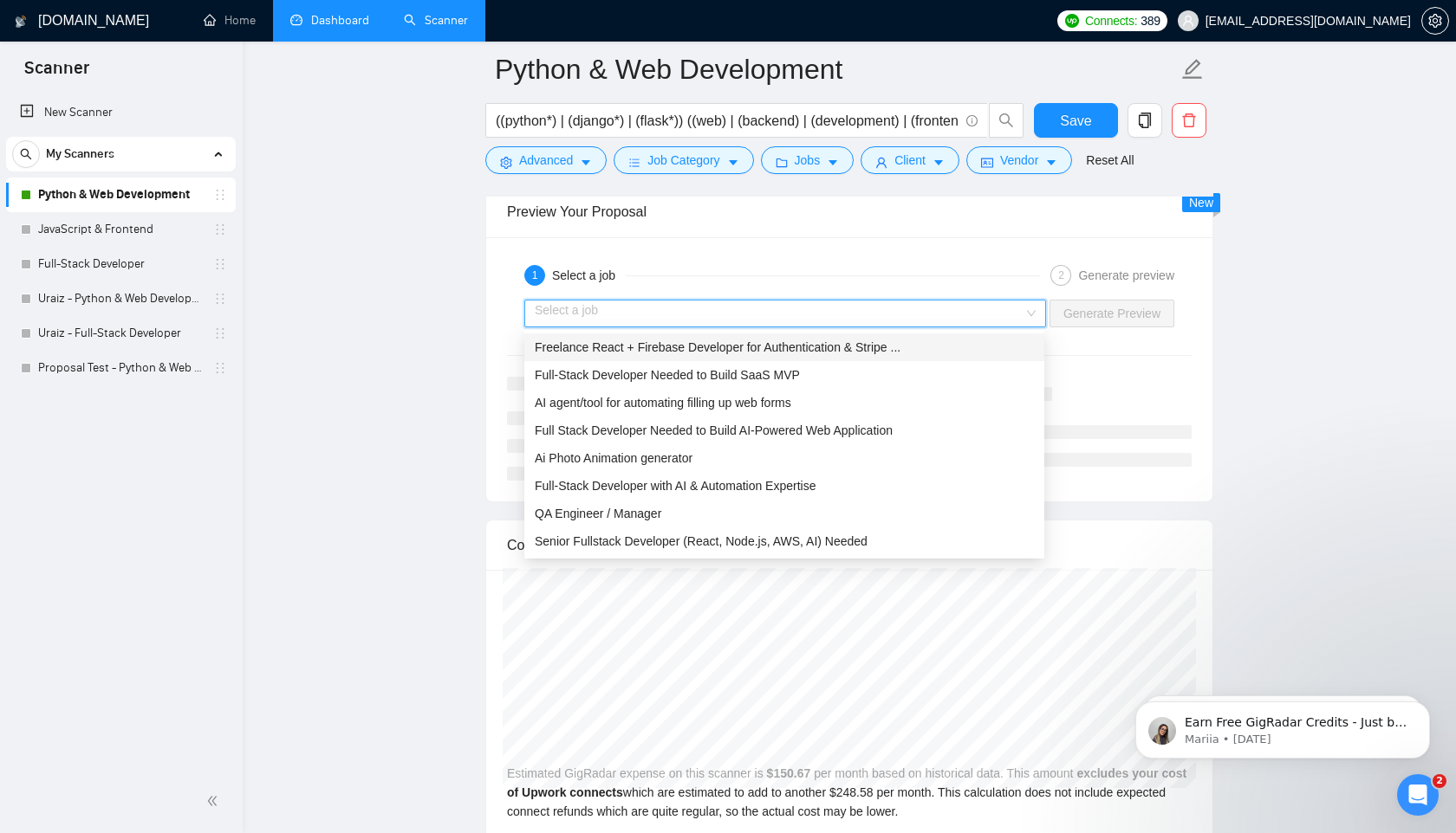
click at [873, 387] on div "Full-Stack Developer Needed to Build SaaS MVP" at bounding box center [784, 375] width 520 height 27
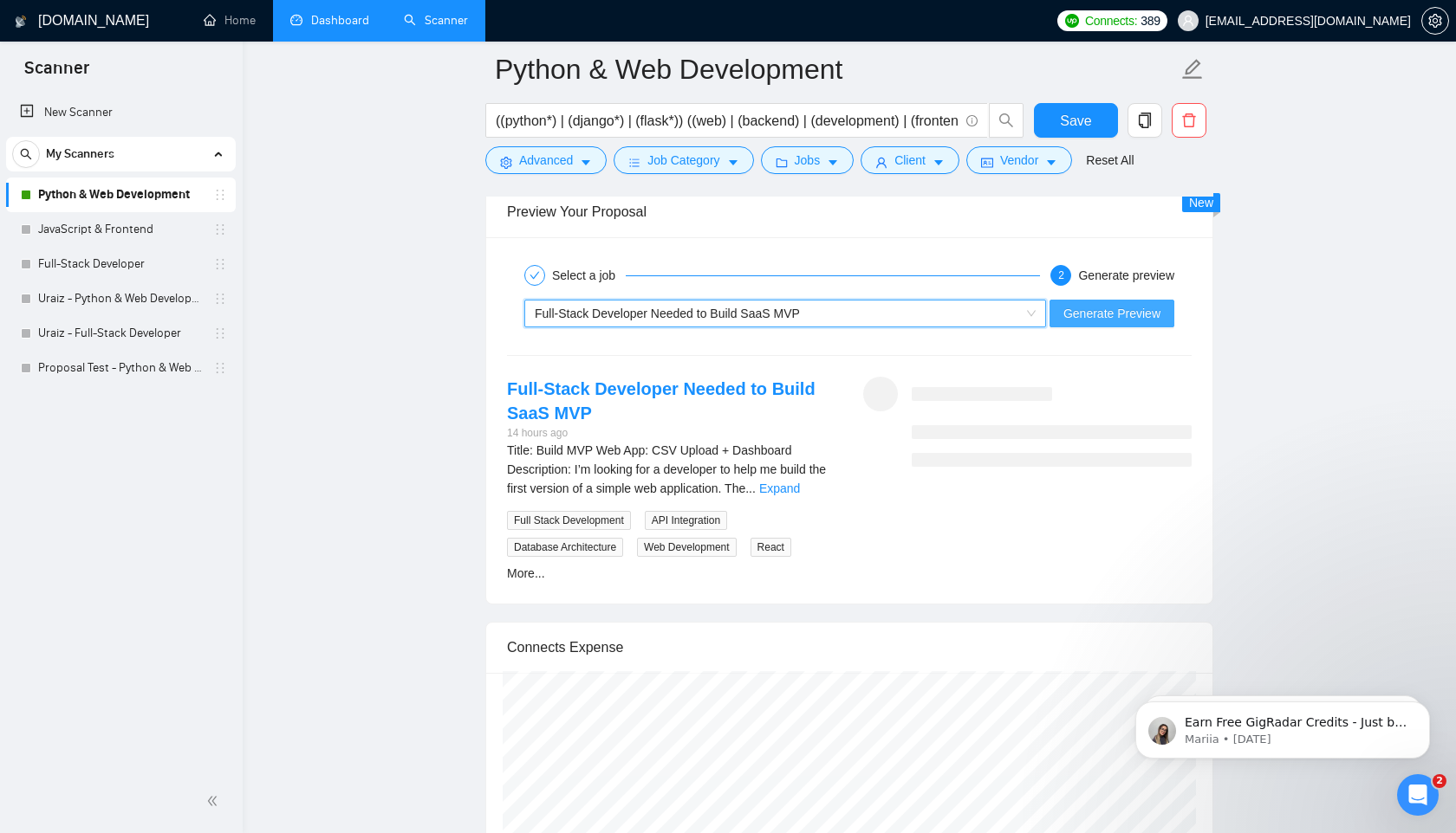
click at [1083, 316] on span "Generate Preview" at bounding box center [1112, 313] width 97 height 19
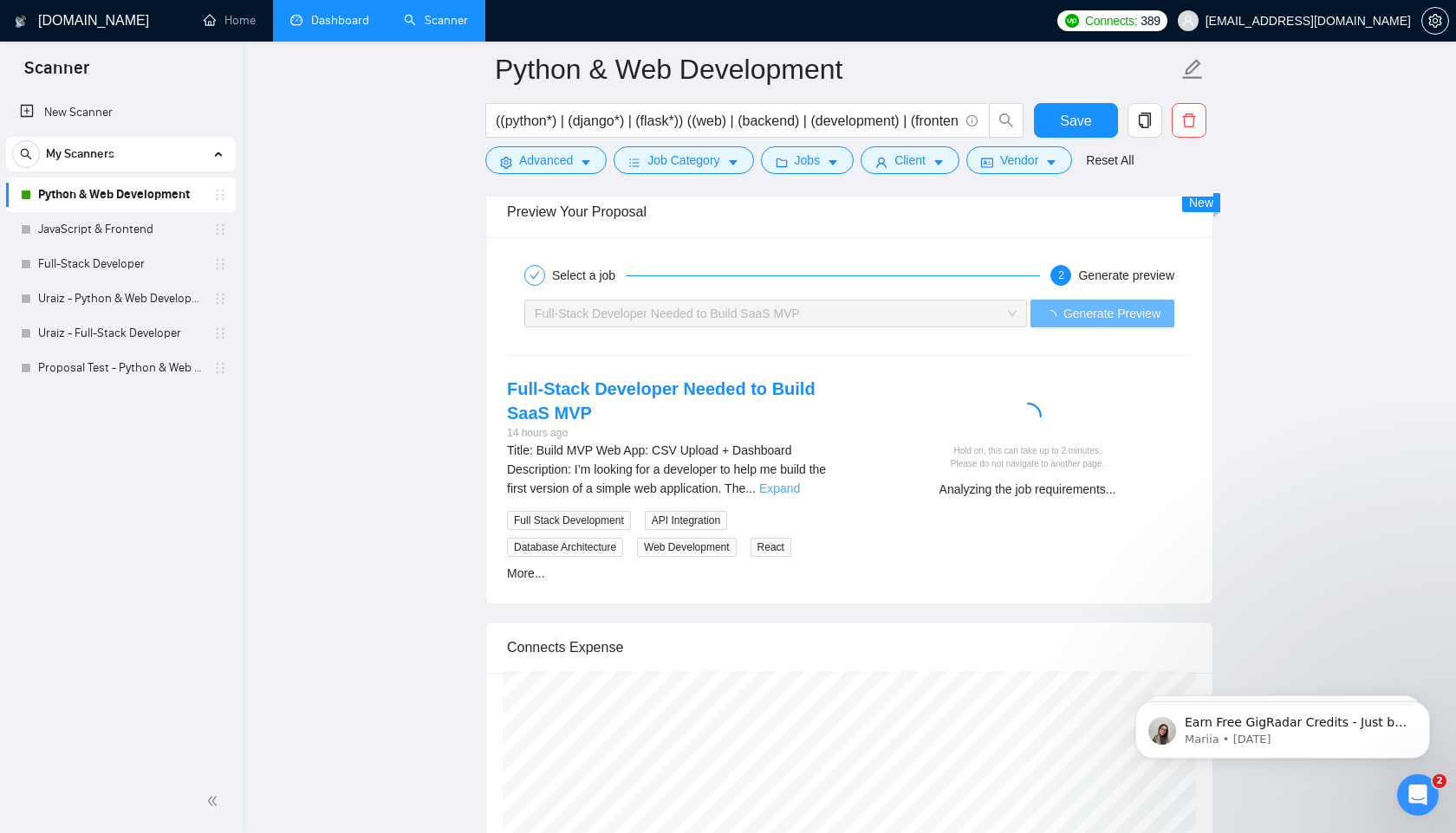
click at [800, 489] on link "Expand" at bounding box center [780, 488] width 41 height 14
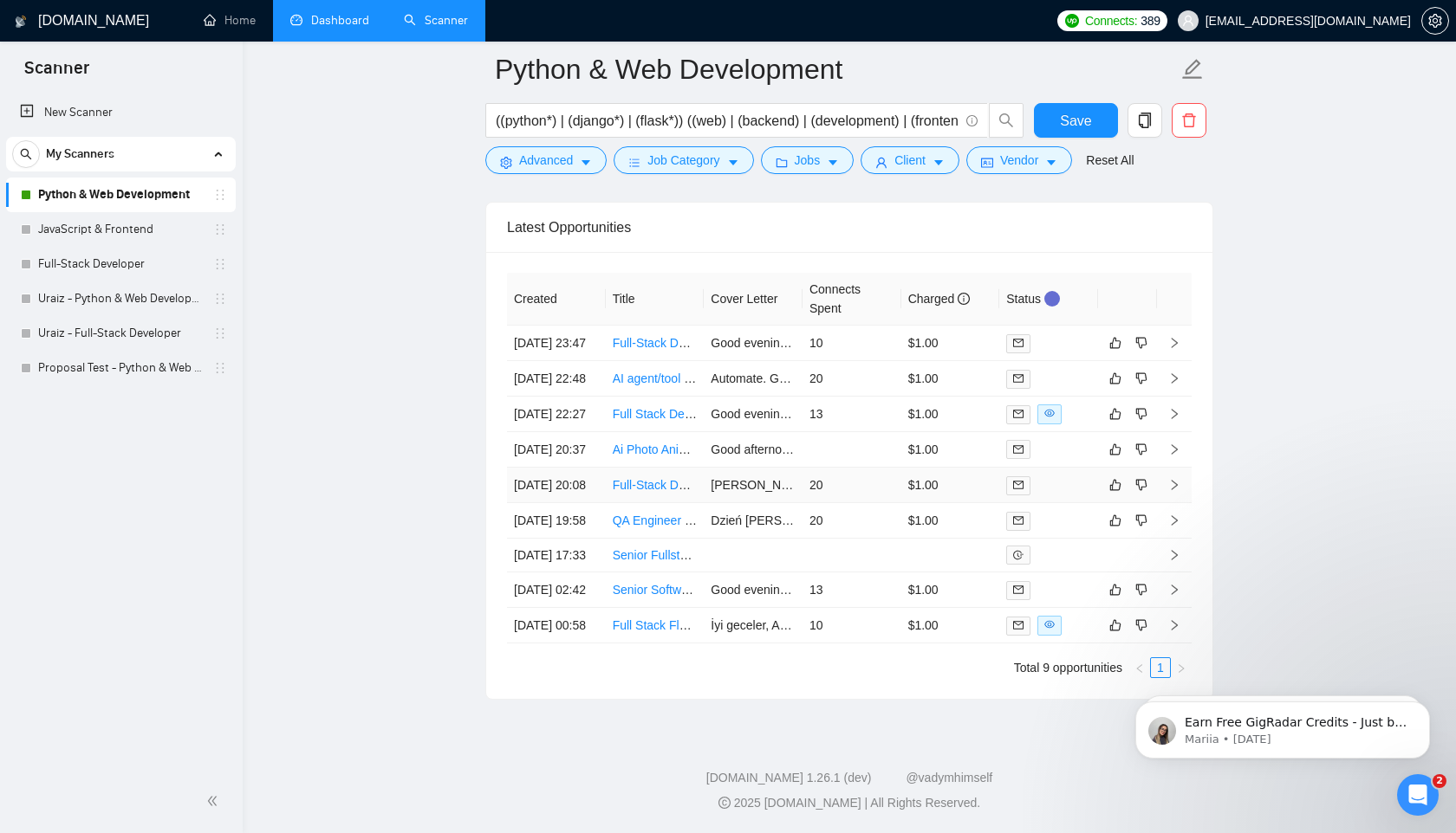
scroll to position [6320, 0]
click at [670, 447] on link "Ai Photo Animation generator" at bounding box center [691, 449] width 158 height 14
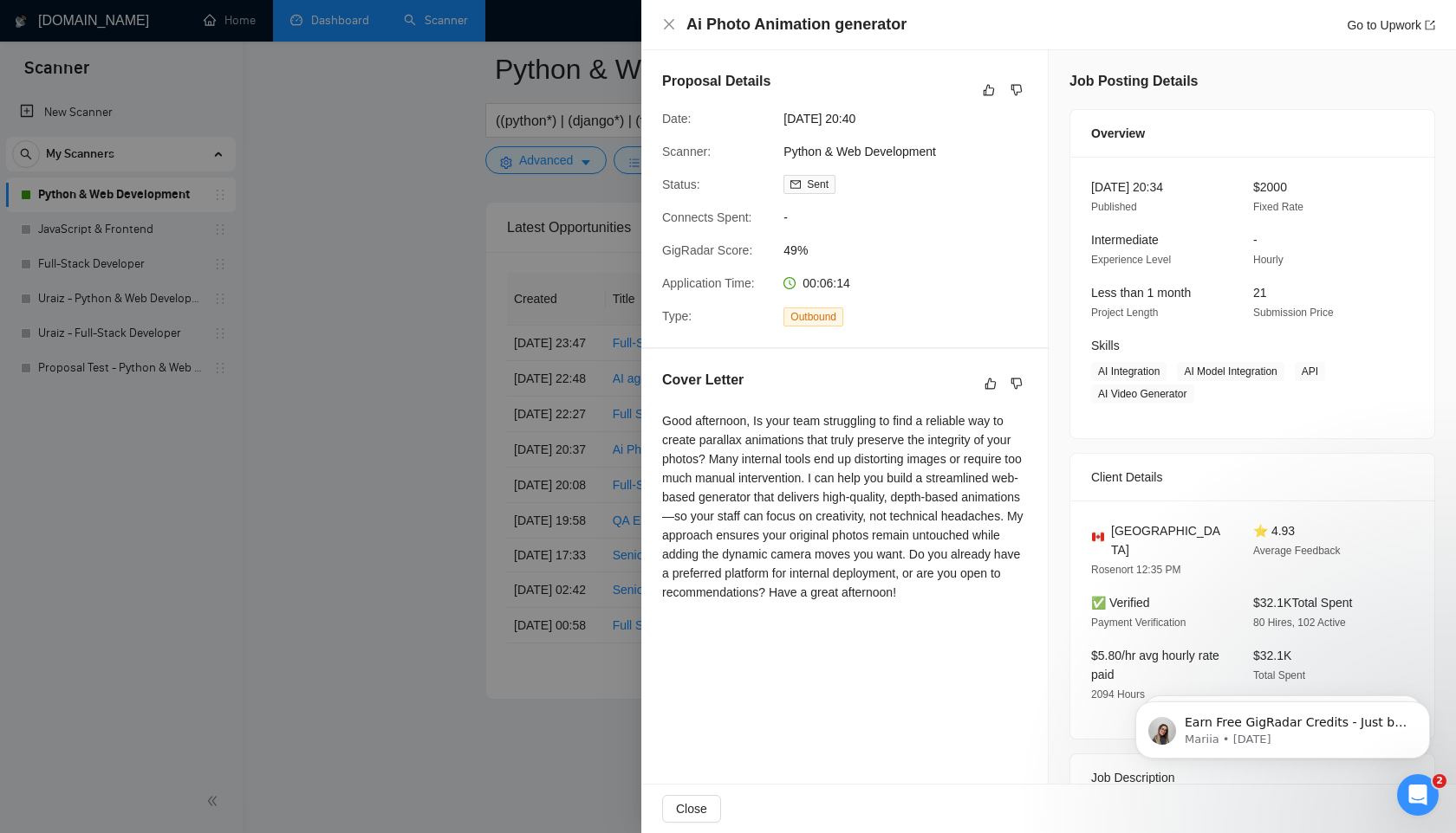
click at [354, 357] on div at bounding box center [728, 416] width 1456 height 833
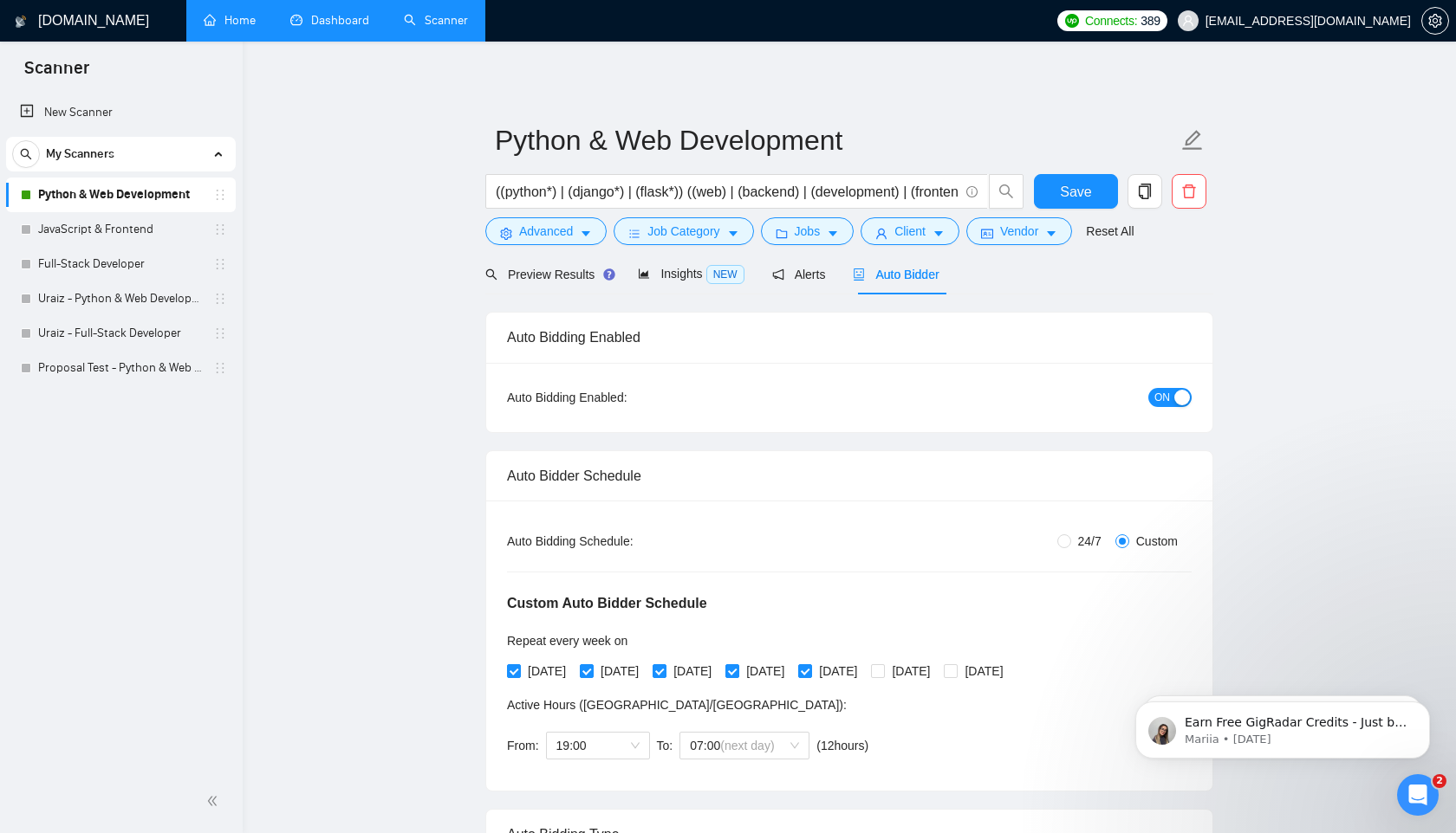
click at [246, 25] on link "Home" at bounding box center [229, 20] width 52 height 15
